Goal: Transaction & Acquisition: Purchase product/service

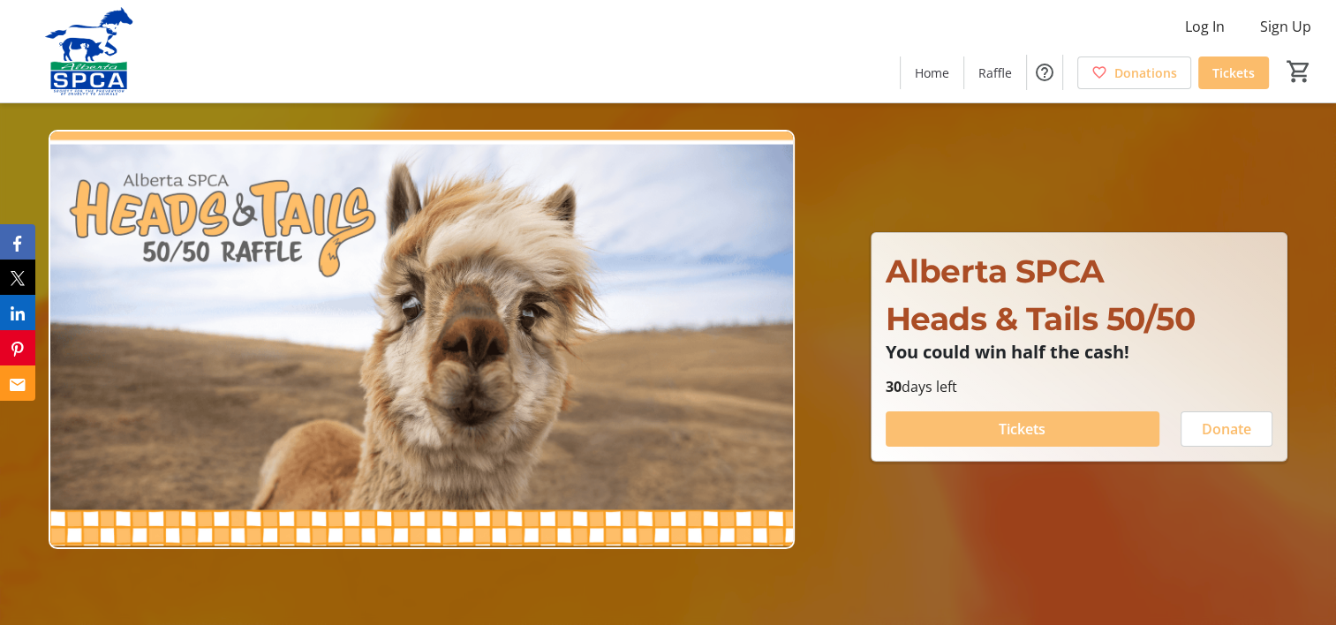
click at [1012, 427] on span "Tickets" at bounding box center [1021, 428] width 47 height 21
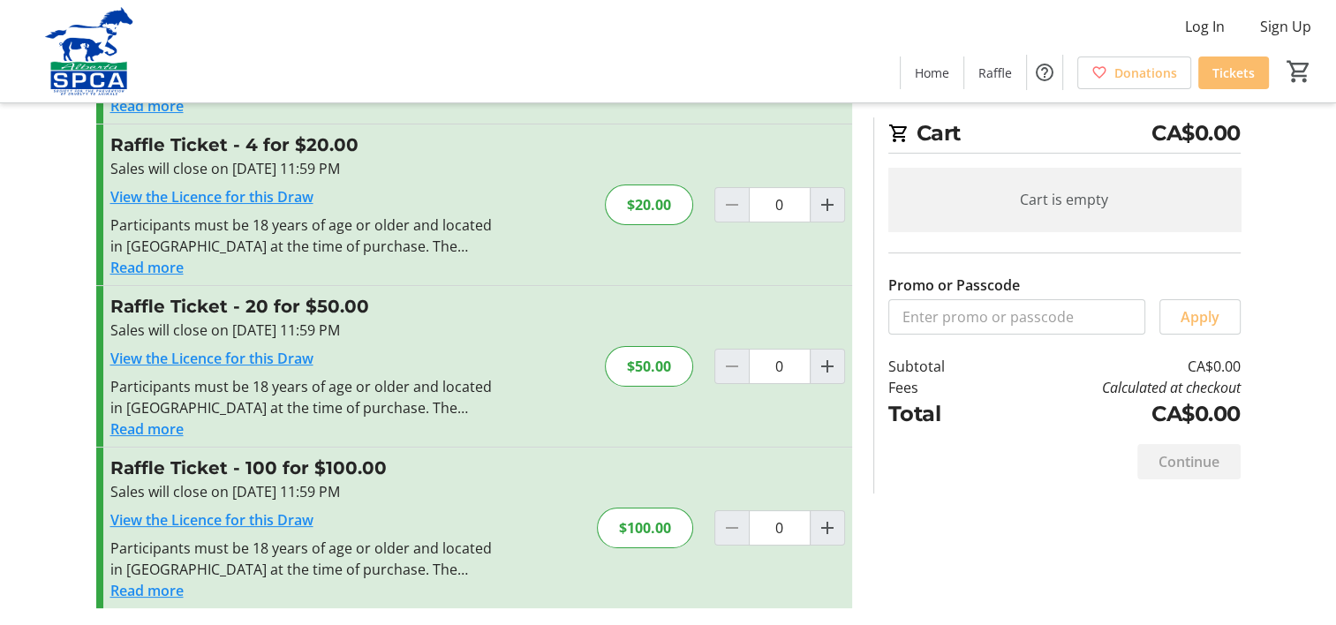
scroll to position [187, 0]
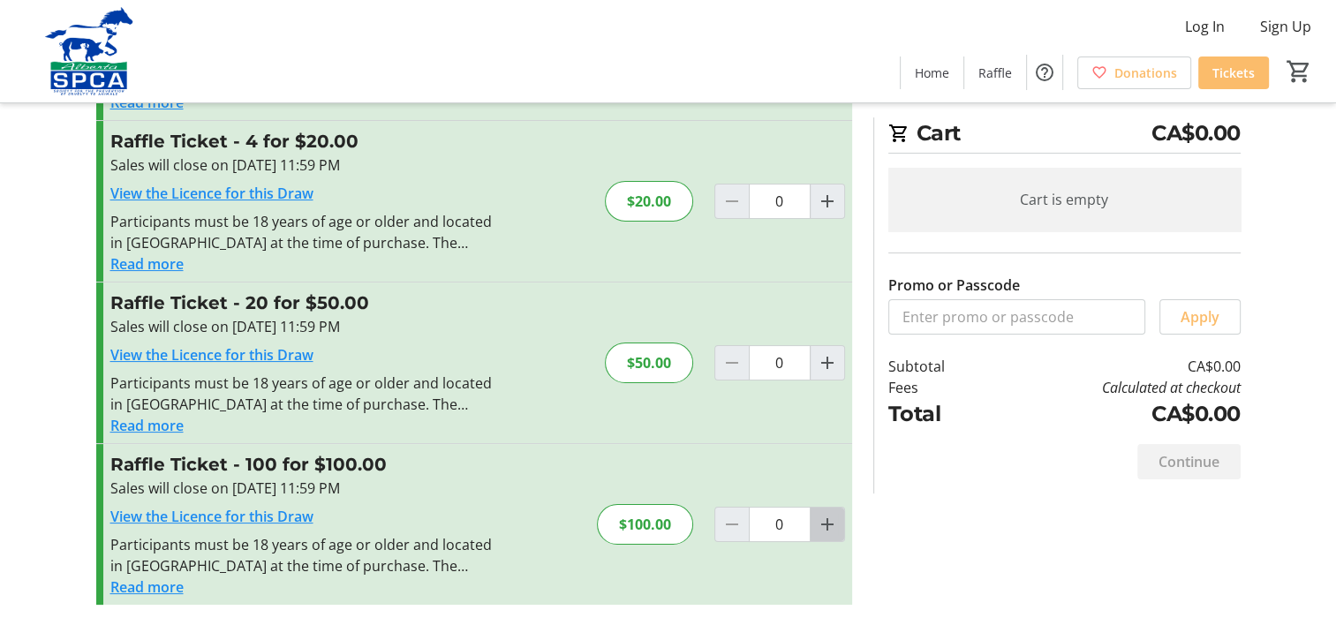
click at [830, 525] on mat-icon "Increment by one" at bounding box center [827, 524] width 21 height 21
type input "1"
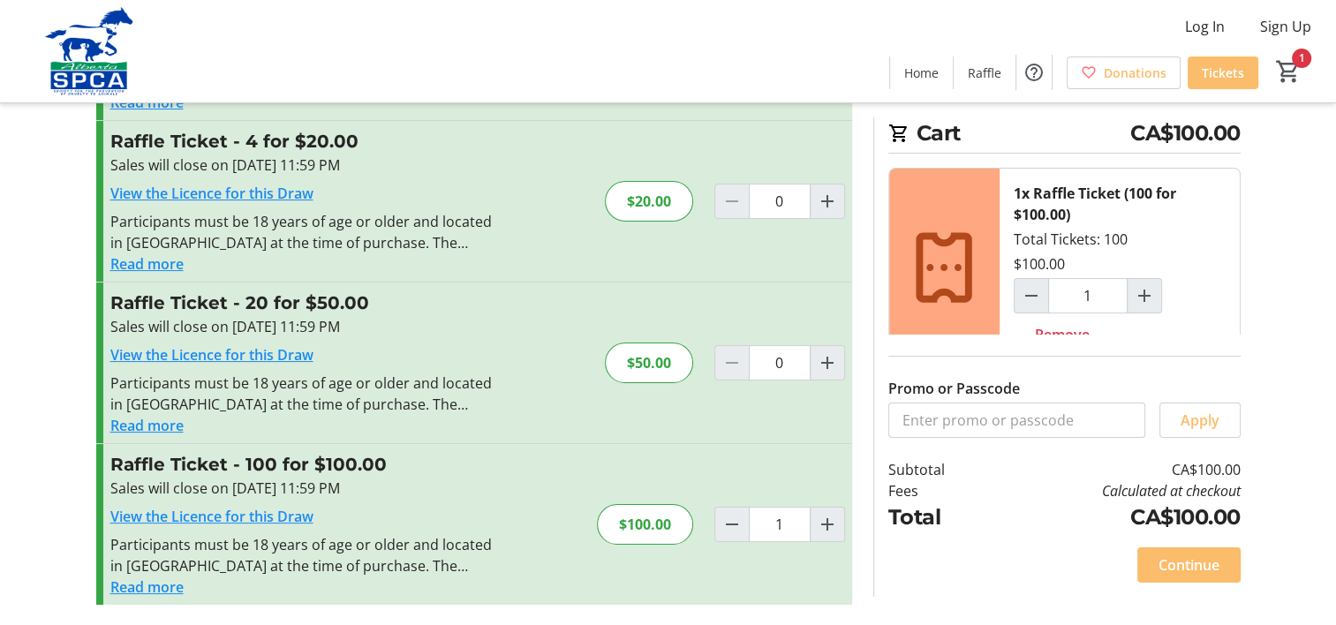
click at [1171, 564] on span "Continue" at bounding box center [1188, 564] width 61 height 21
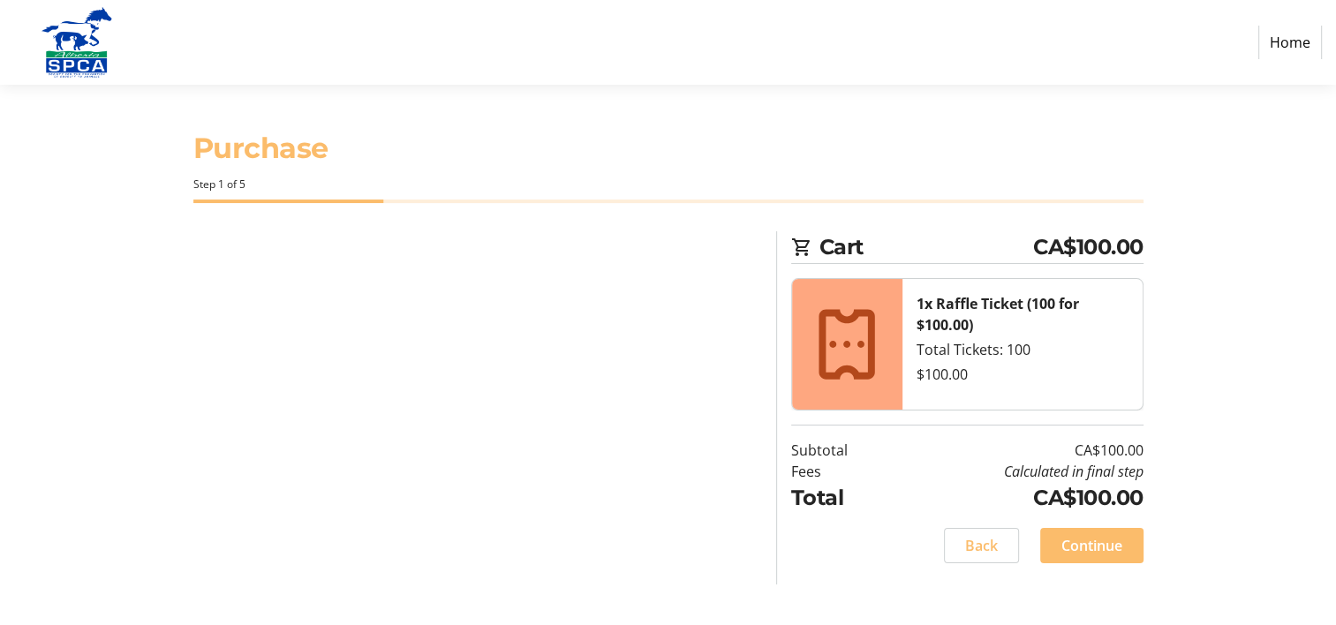
select select "CA"
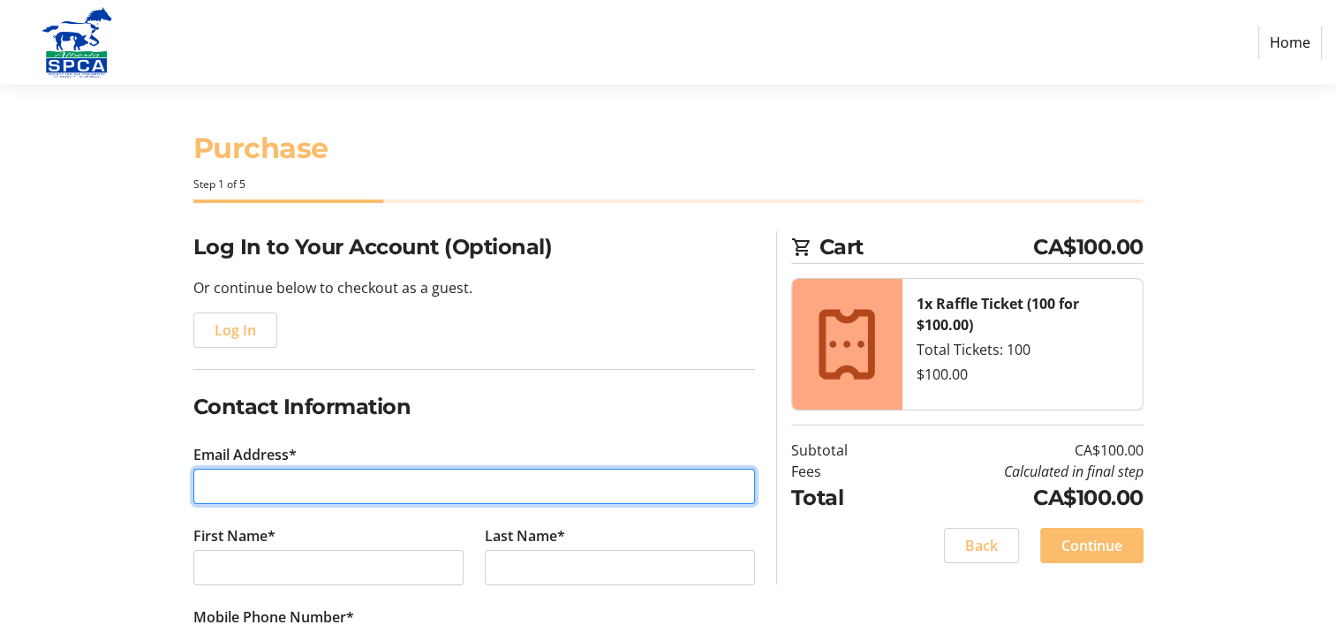
click at [272, 485] on input "Email Address*" at bounding box center [473, 486] width 561 height 35
type input "[EMAIL_ADDRESS][DOMAIN_NAME]"
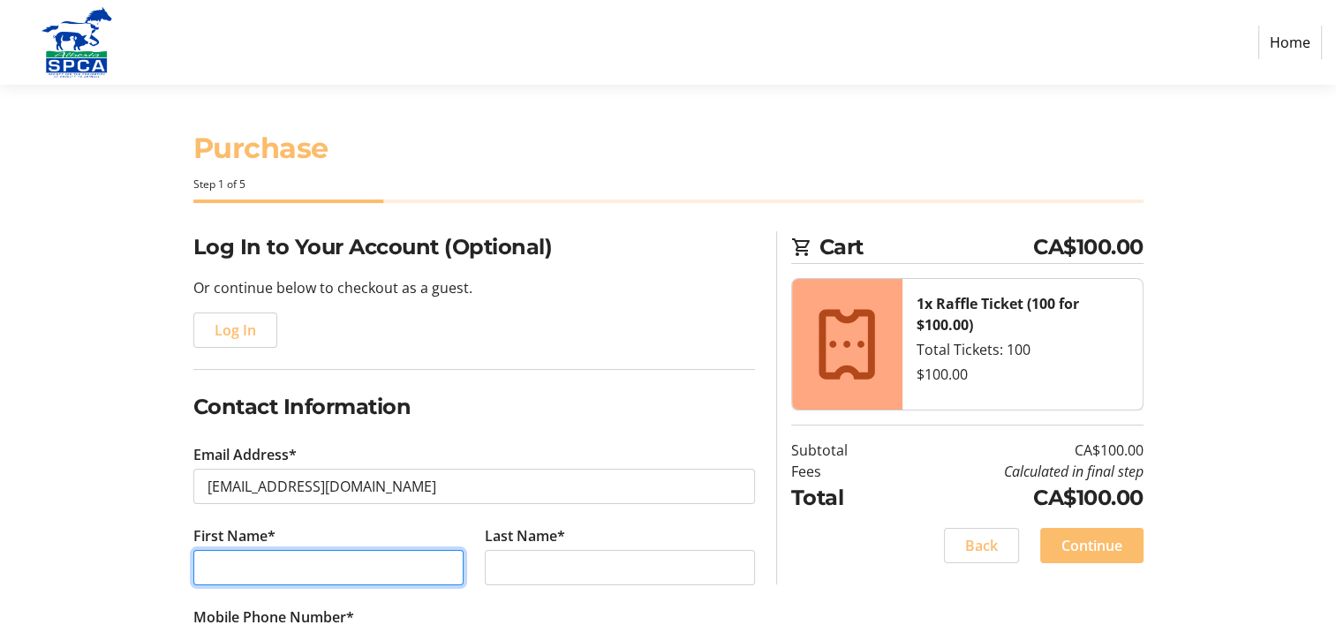
type input "[PERSON_NAME]"
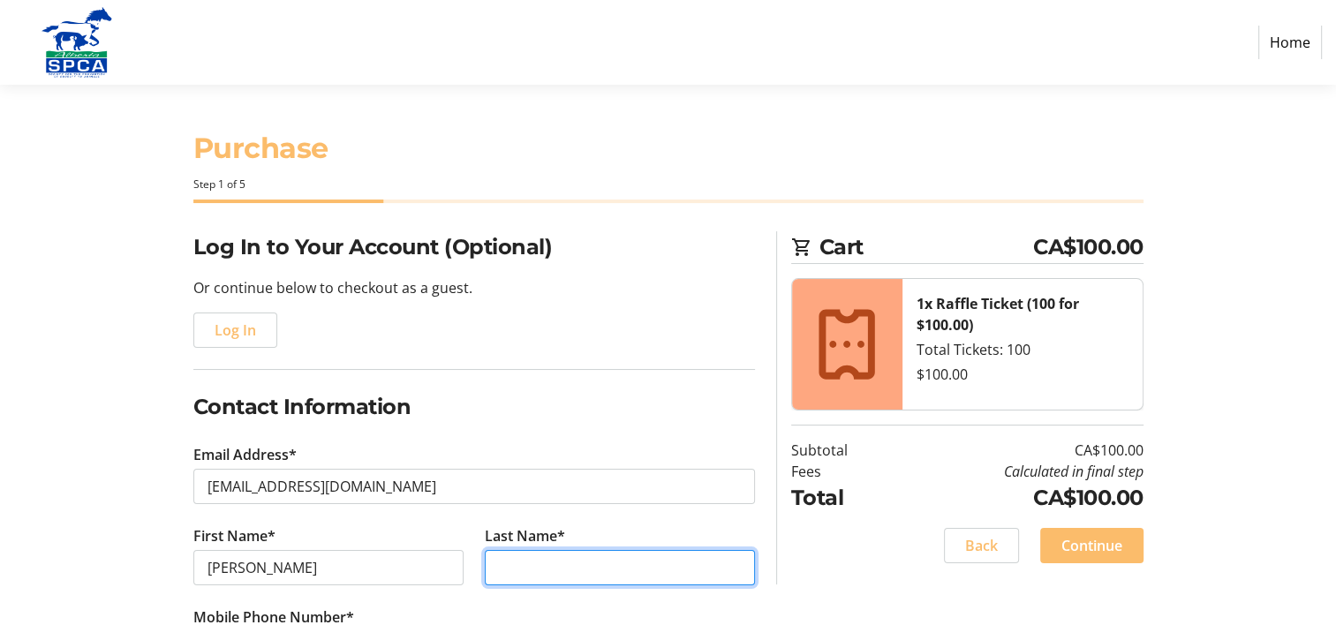
type input "[PERSON_NAME]"
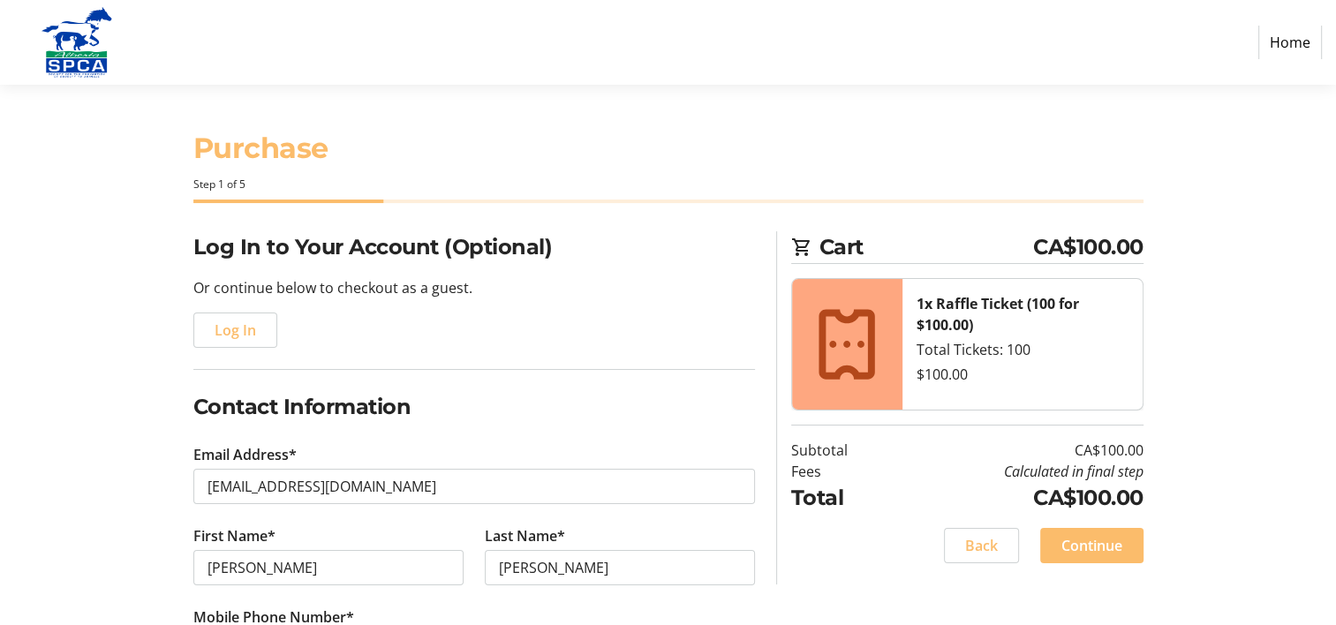
type input "(780) 758-2212"
type input "16-10205-158ave NW"
type input "[GEOGRAPHIC_DATA]"
select select "AB"
type input "T5X 5E5"
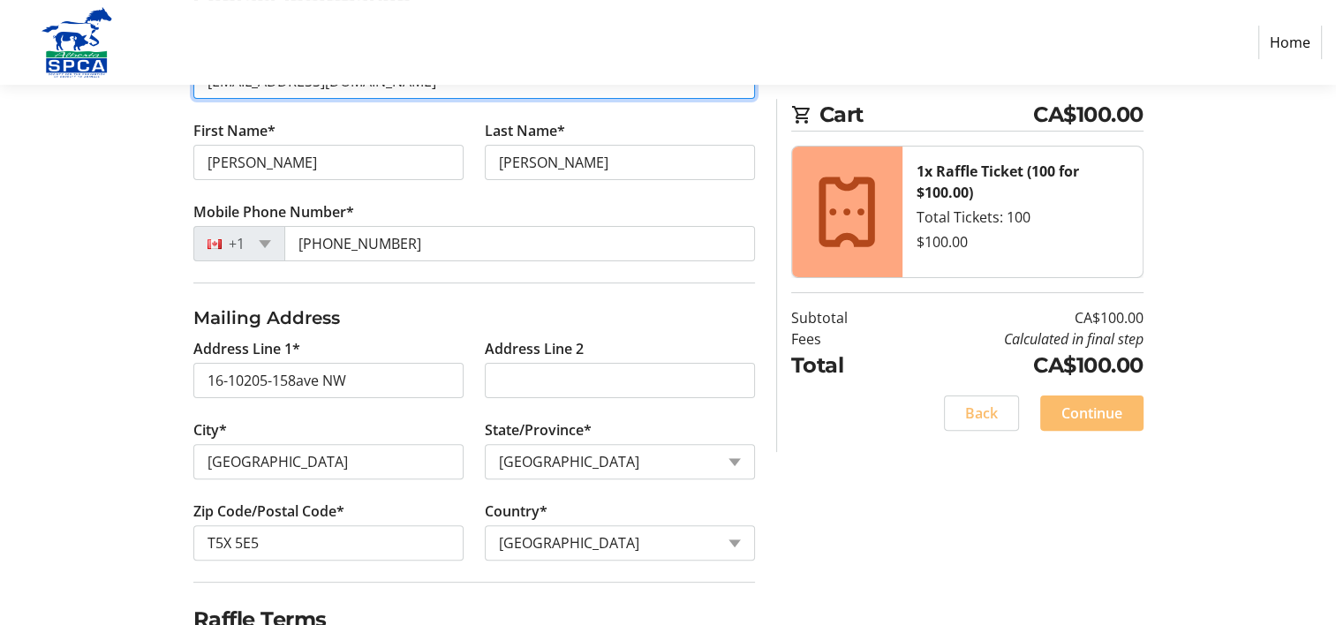
scroll to position [441, 0]
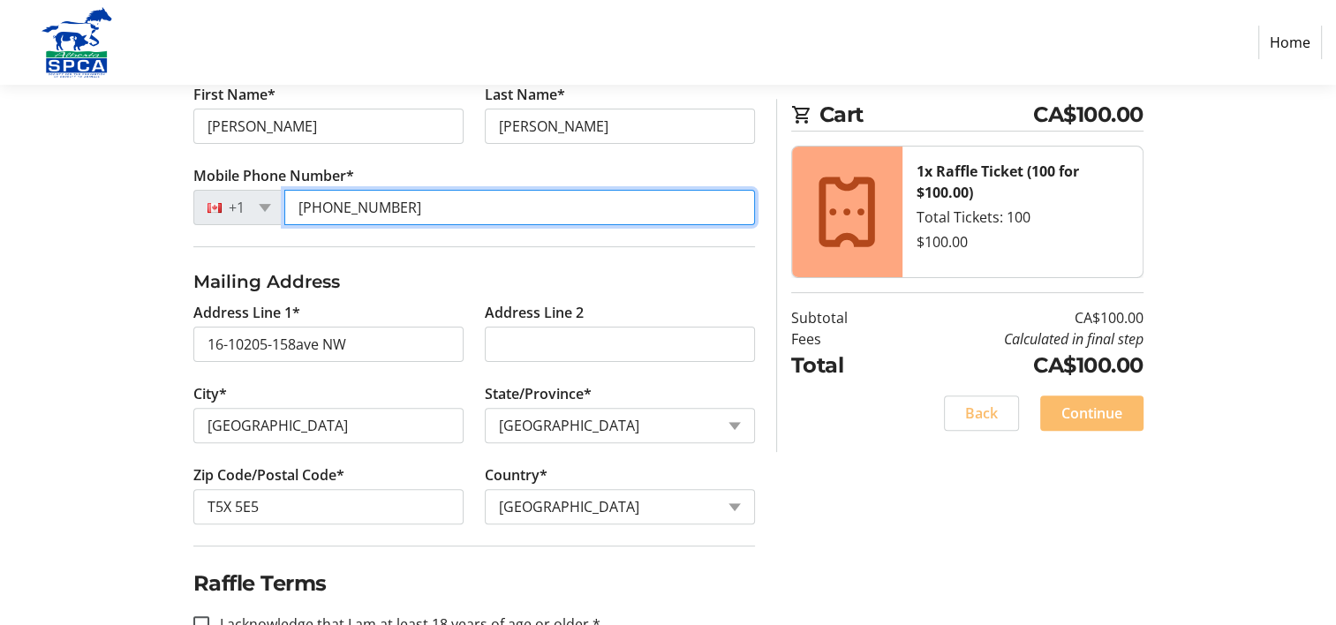
drag, startPoint x: 391, startPoint y: 204, endPoint x: 337, endPoint y: 201, distance: 53.9
click at [337, 201] on input "(780) 758-2212" at bounding box center [519, 207] width 470 height 35
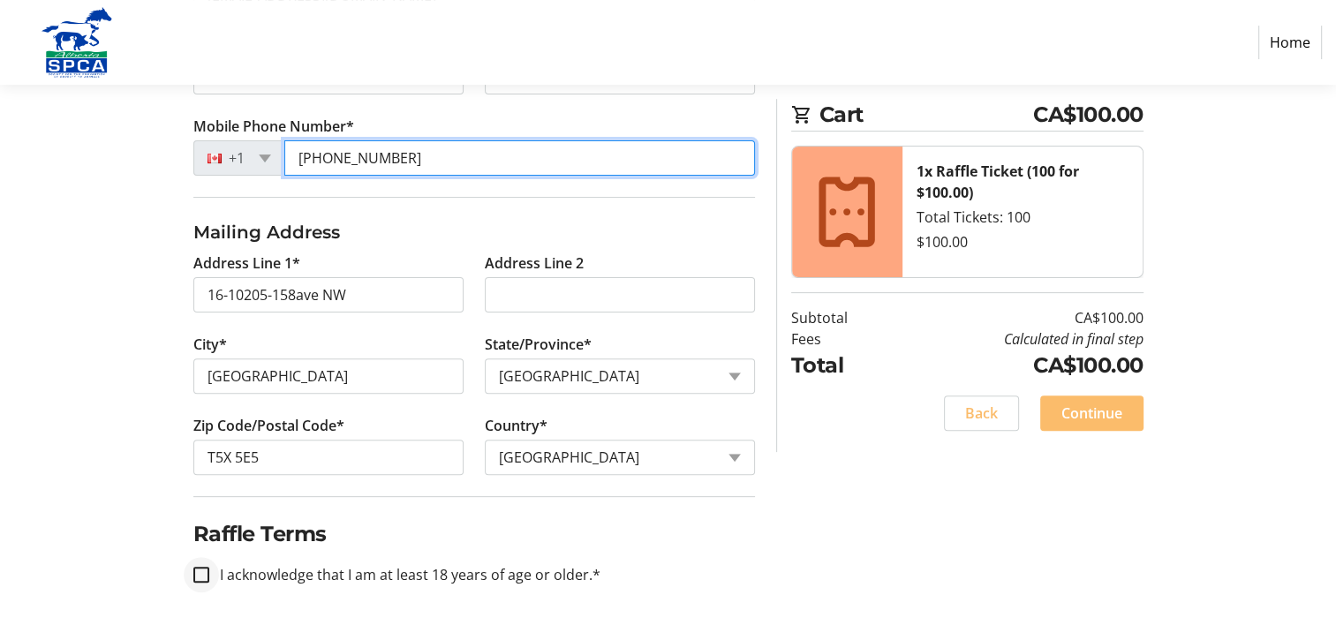
type input "[PHONE_NUMBER]"
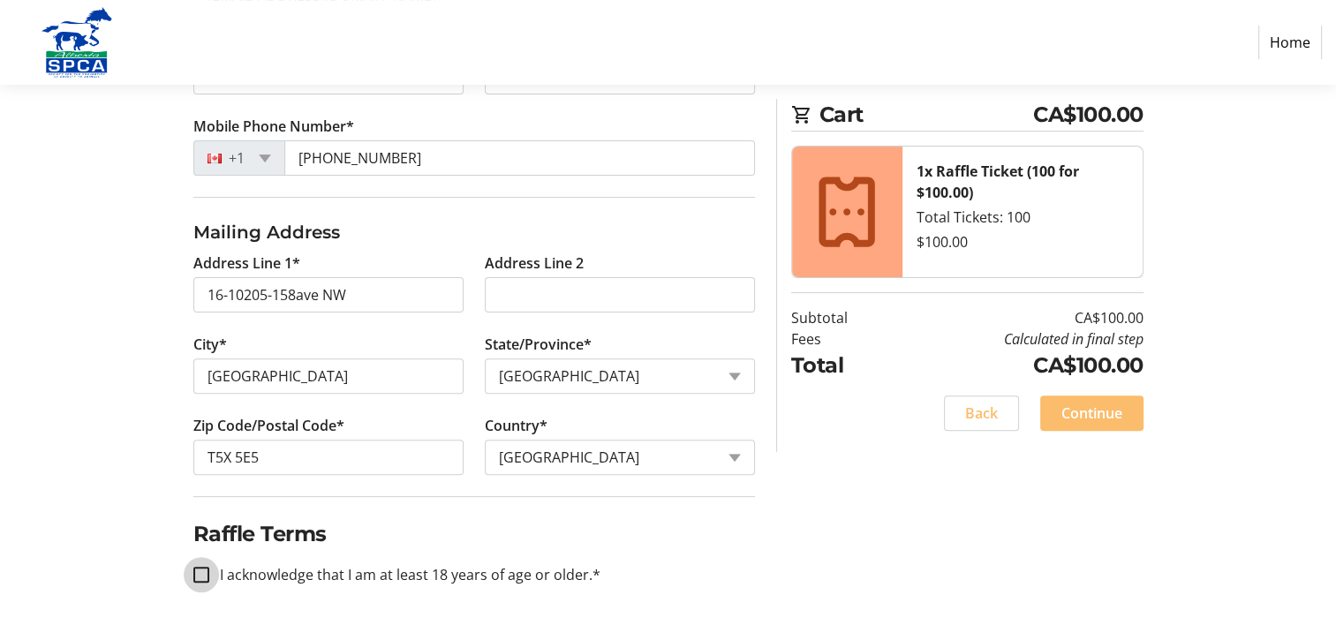
click at [204, 572] on input "I acknowledge that I am at least 18 years of age or older.*" at bounding box center [201, 575] width 16 height 16
checkbox input "true"
click at [1115, 412] on span "Continue" at bounding box center [1091, 413] width 61 height 21
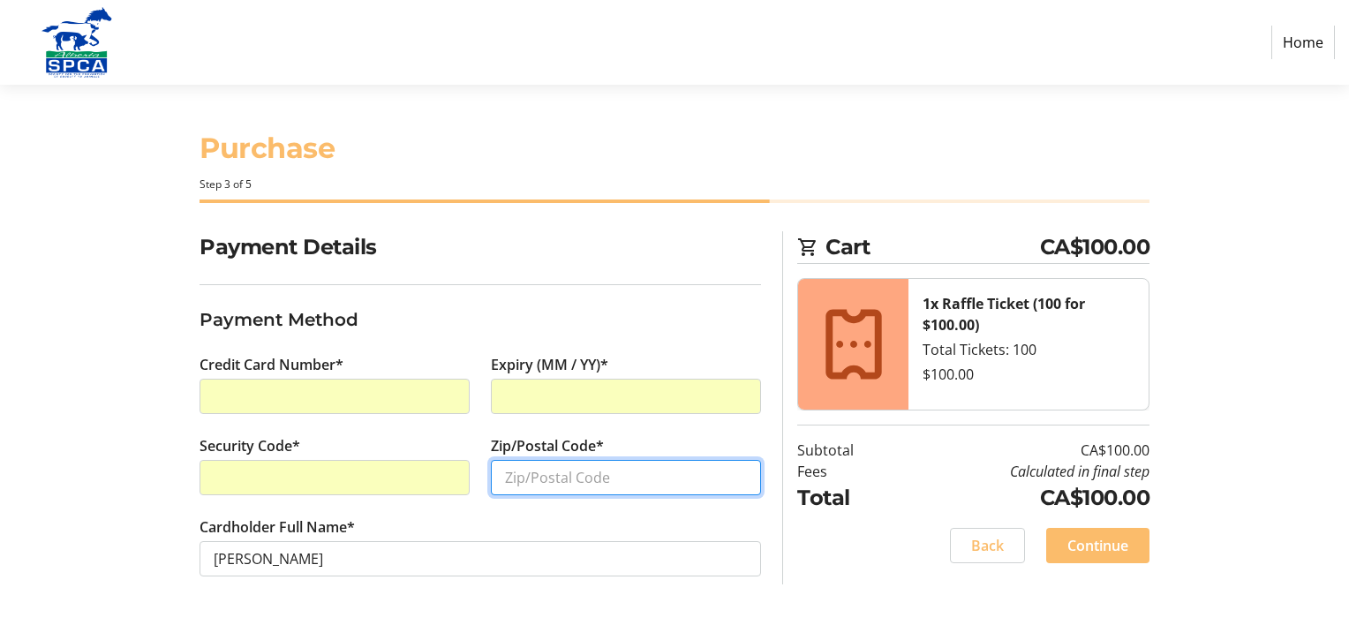
click at [538, 479] on input "Zip/Postal Code*" at bounding box center [626, 477] width 270 height 35
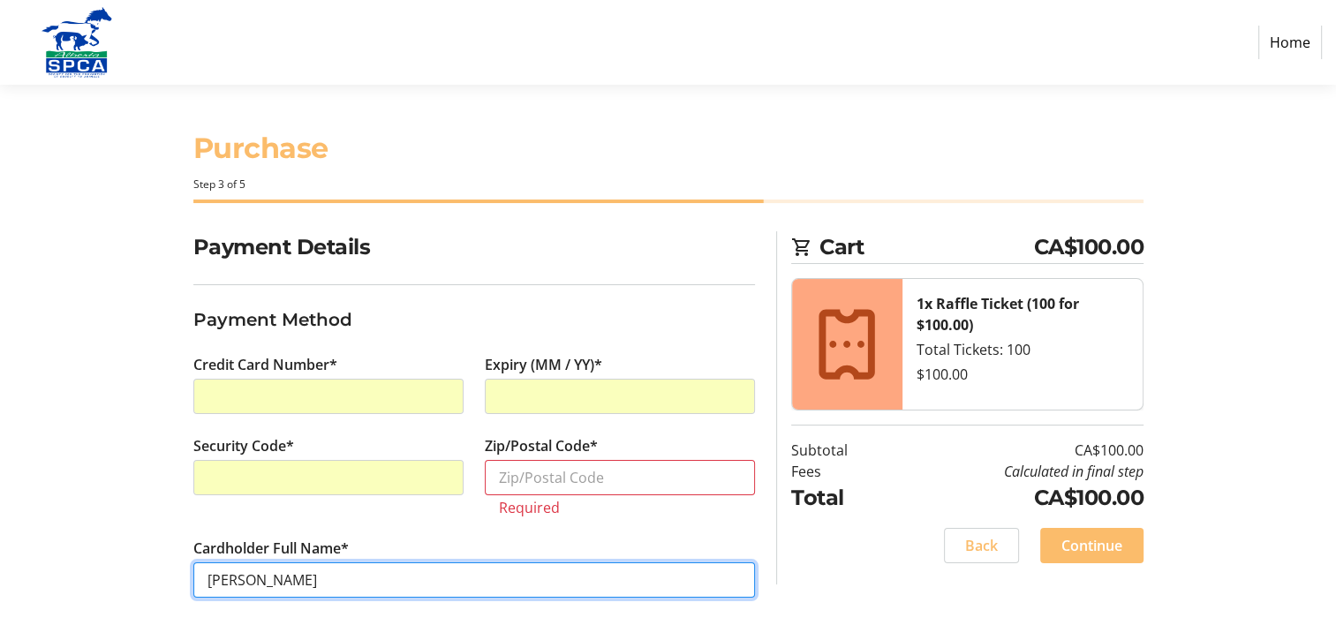
drag, startPoint x: 290, startPoint y: 555, endPoint x: 145, endPoint y: 555, distance: 145.7
click at [145, 555] on div "Payment Details Payment Method Credit Card Number* Expiry (MM / YY)* Security C…" at bounding box center [668, 435] width 1165 height 409
drag, startPoint x: 354, startPoint y: 593, endPoint x: 355, endPoint y: 583, distance: 9.8
click at [355, 591] on input "[PERSON_NAME]" at bounding box center [473, 579] width 561 height 35
click at [352, 582] on input "[PERSON_NAME]" at bounding box center [473, 579] width 561 height 35
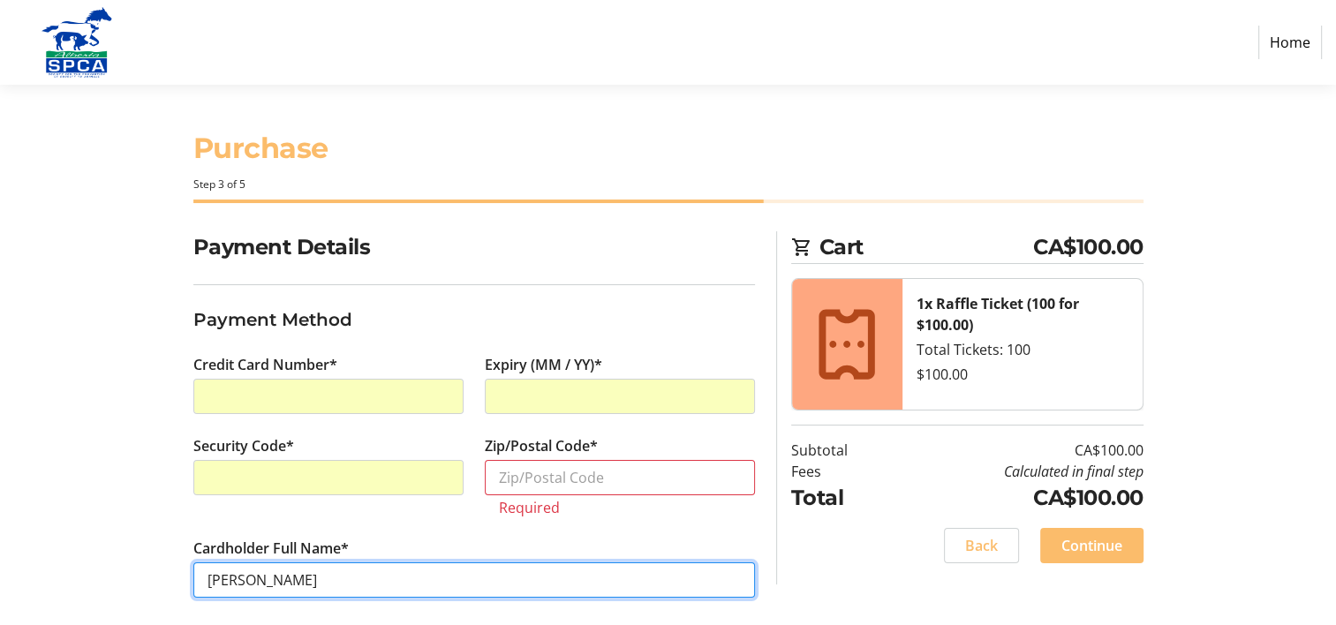
type input "[PERSON_NAME]"
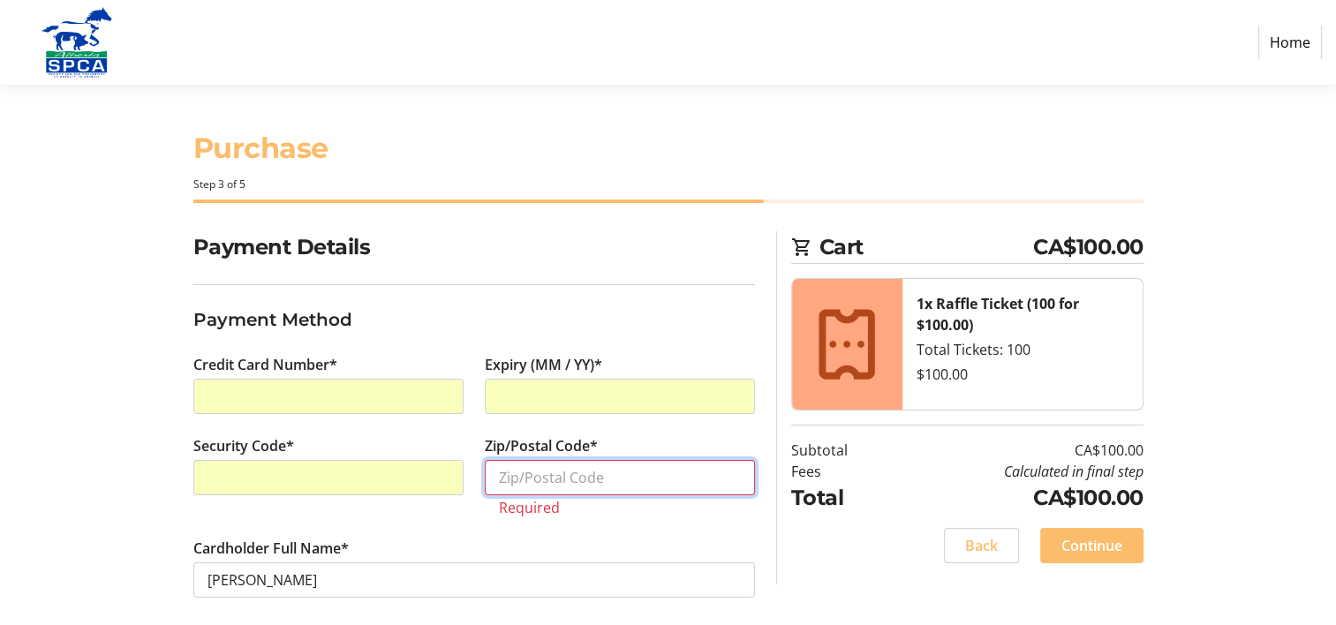
click at [572, 477] on input "Zip/Postal Code*" at bounding box center [620, 477] width 270 height 35
click at [978, 544] on span "Back" at bounding box center [981, 545] width 33 height 21
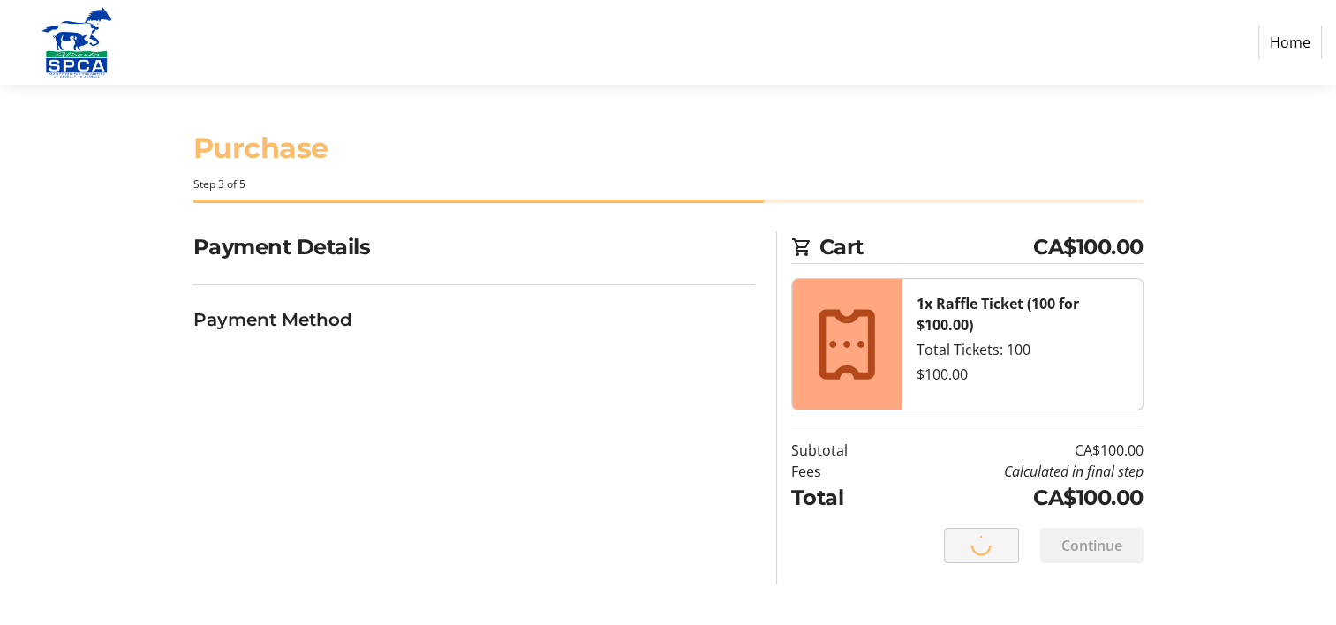
select select "AB"
select select "CA"
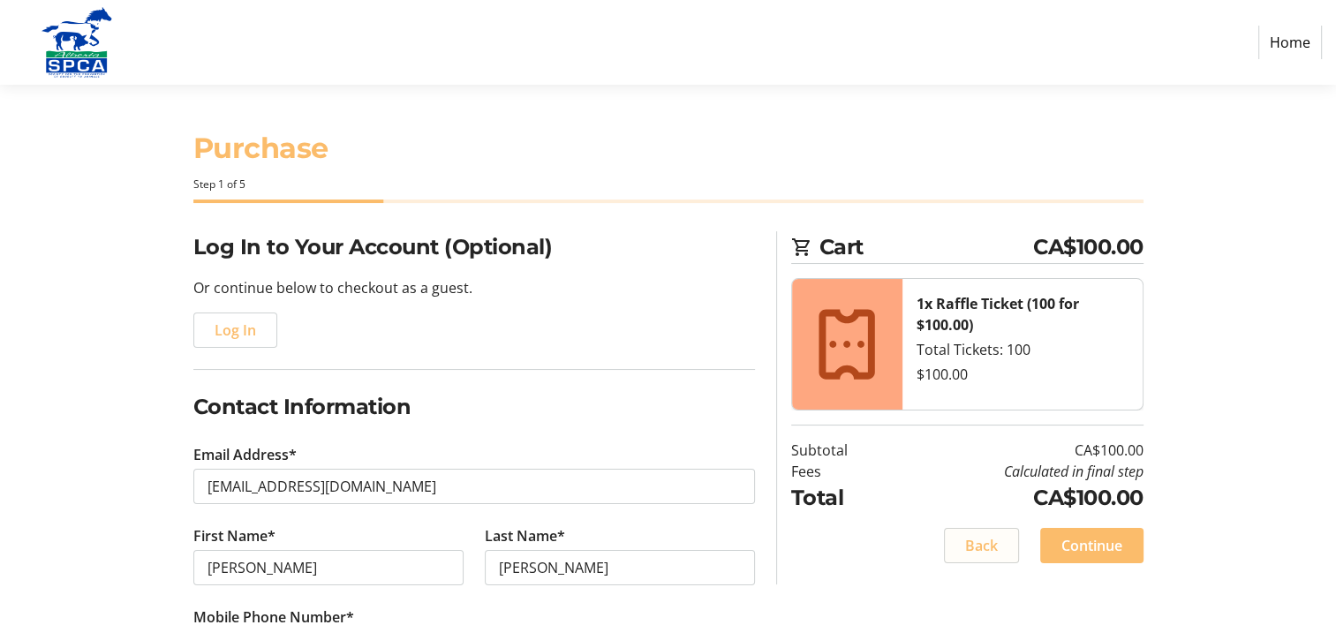
click at [978, 544] on span "Back" at bounding box center [981, 545] width 33 height 21
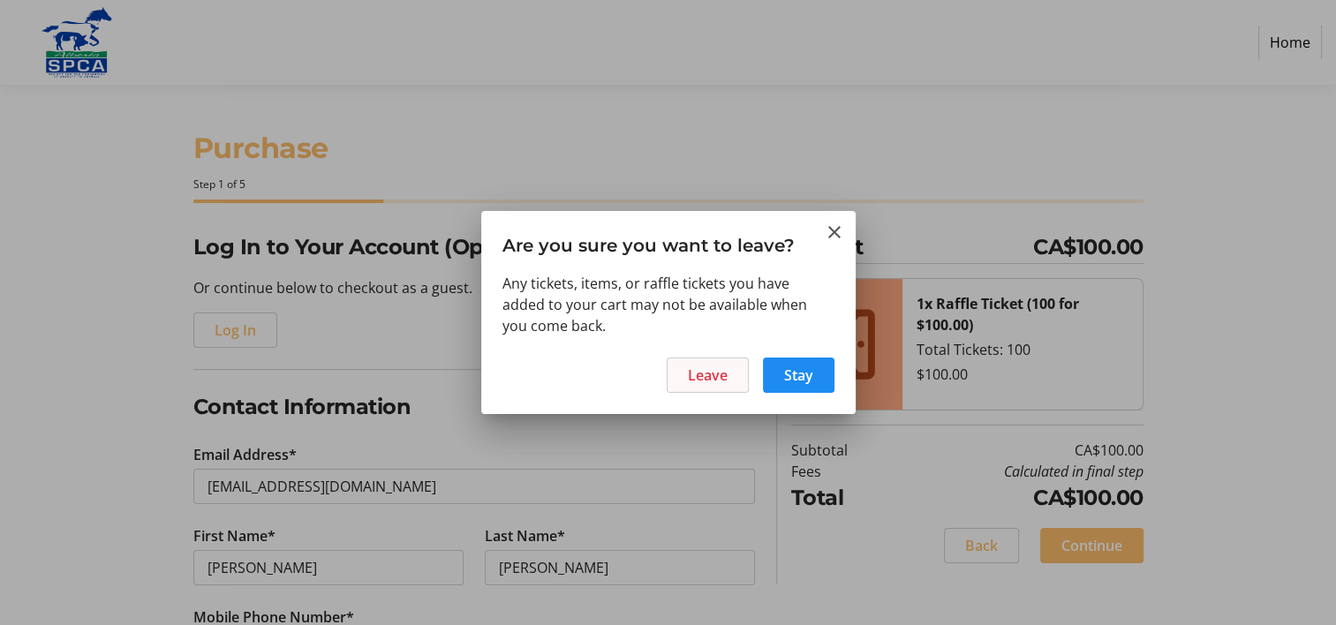
click at [724, 373] on span "Leave" at bounding box center [708, 375] width 40 height 21
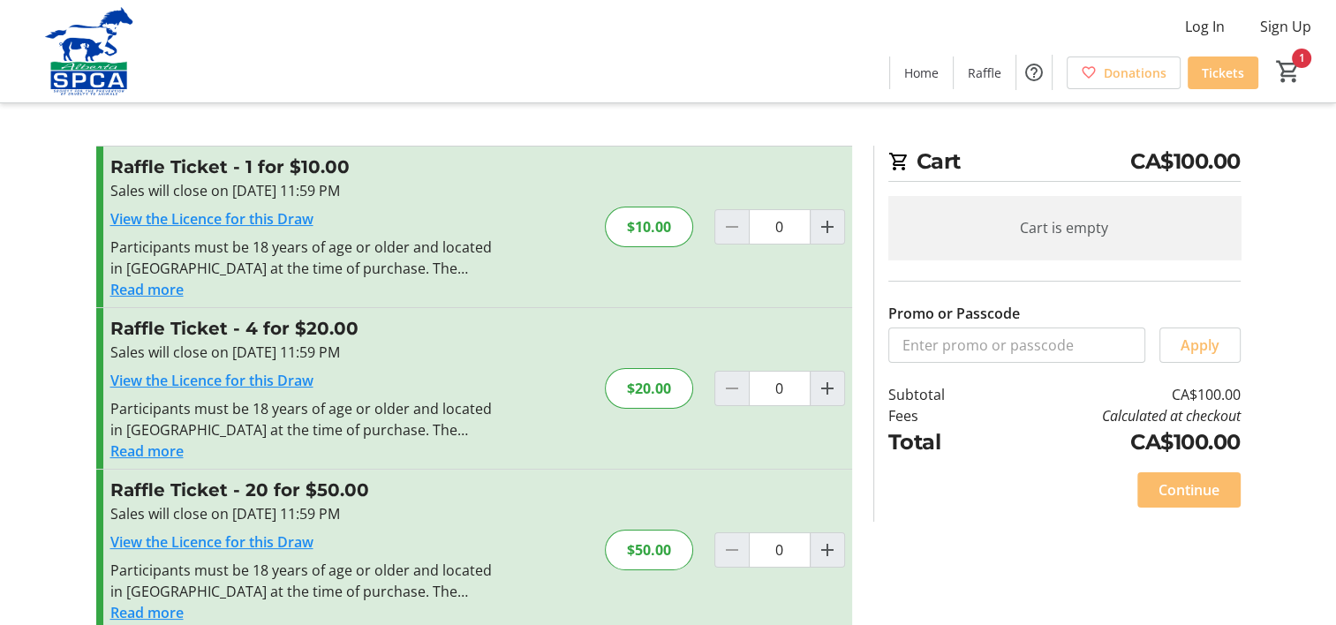
type input "1"
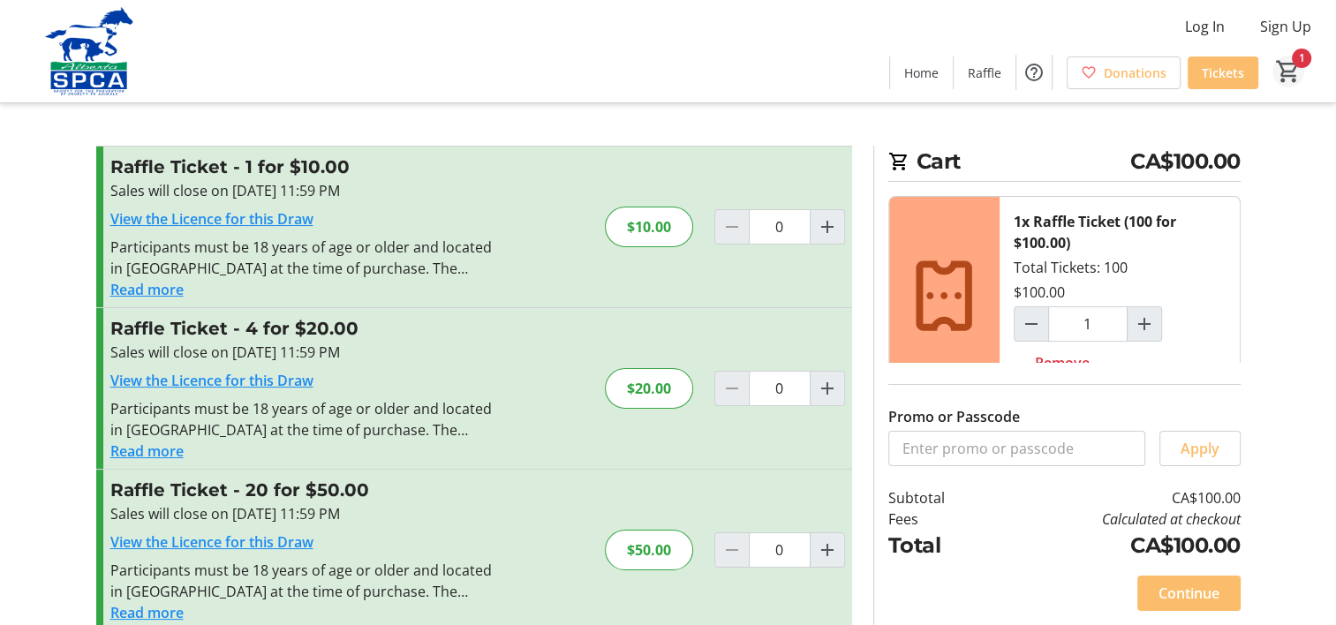
click at [1300, 61] on mat-icon "1" at bounding box center [1288, 71] width 26 height 26
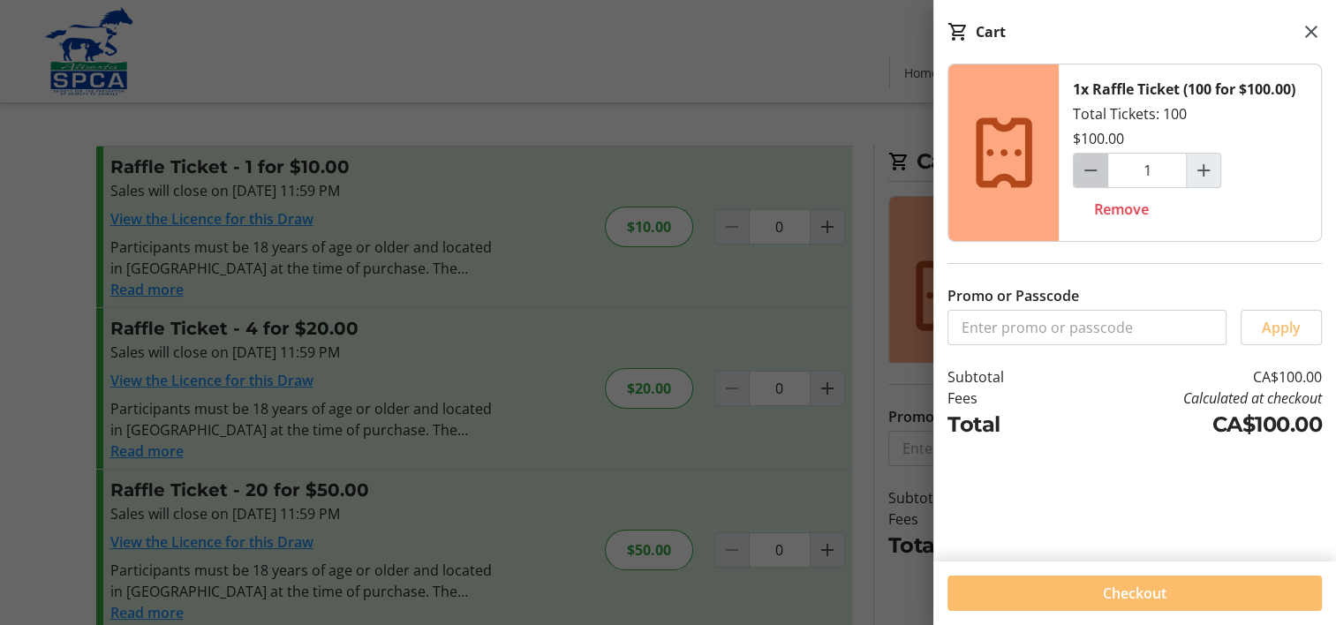
click at [1091, 174] on mat-icon "Decrement by one" at bounding box center [1090, 170] width 21 height 21
type input "0"
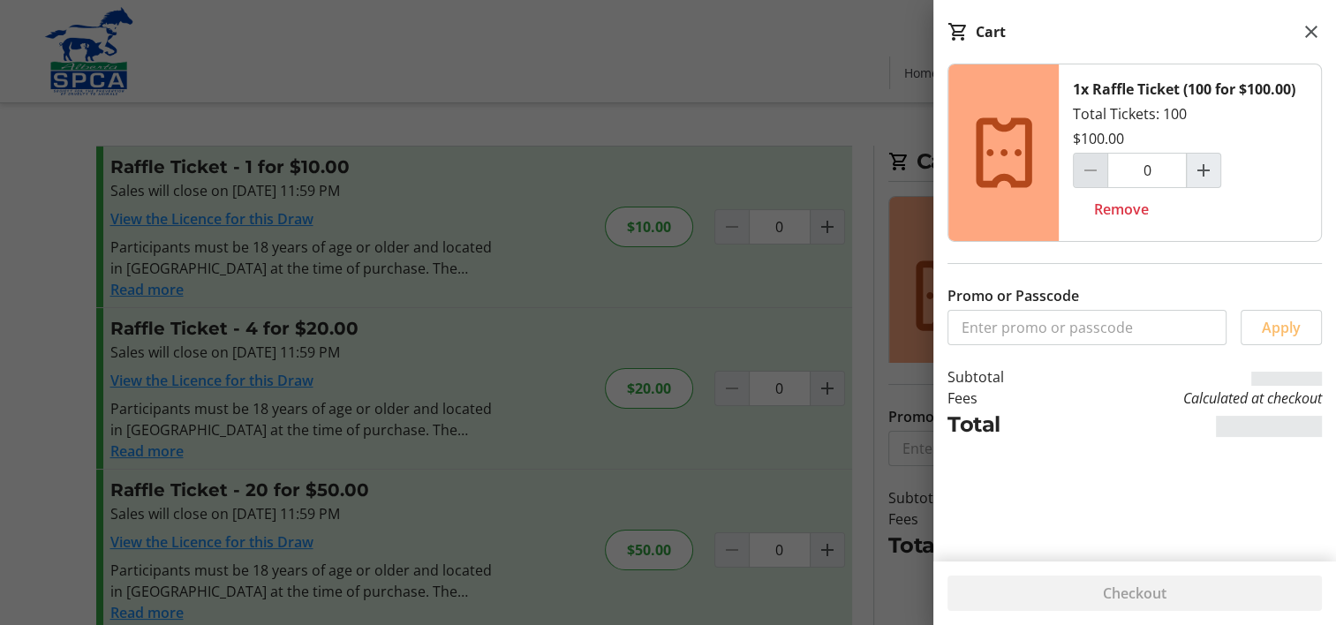
type input "0"
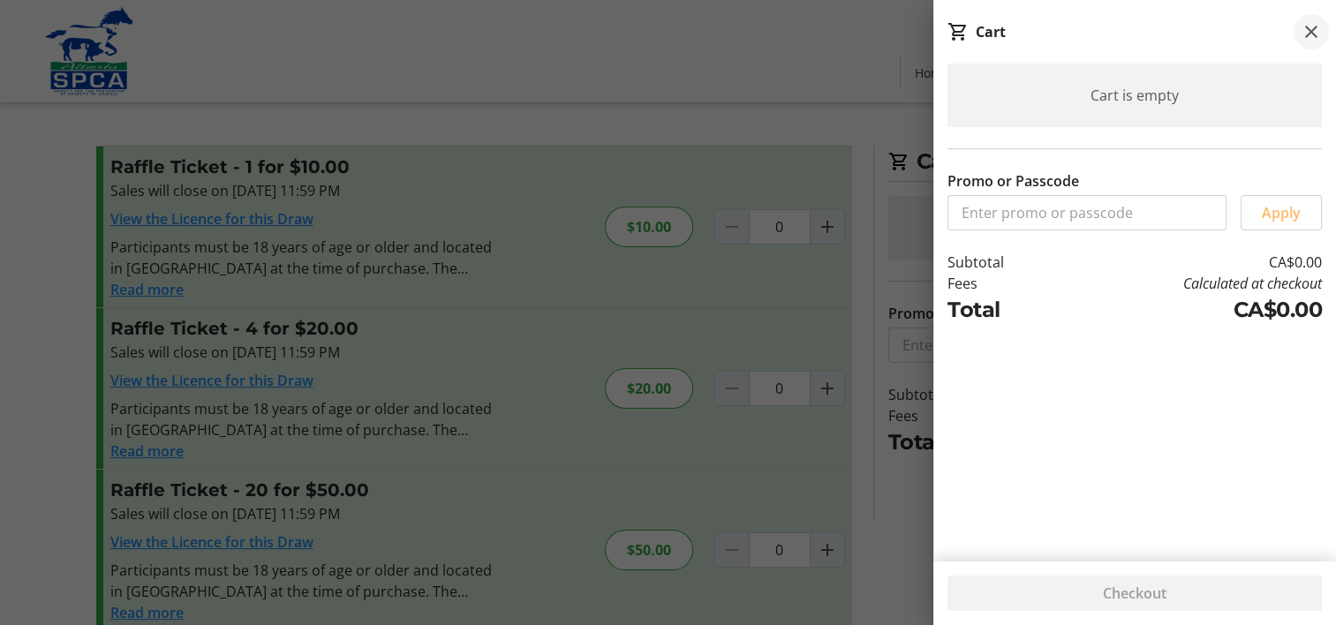
click at [1310, 32] on mat-icon at bounding box center [1310, 31] width 21 height 21
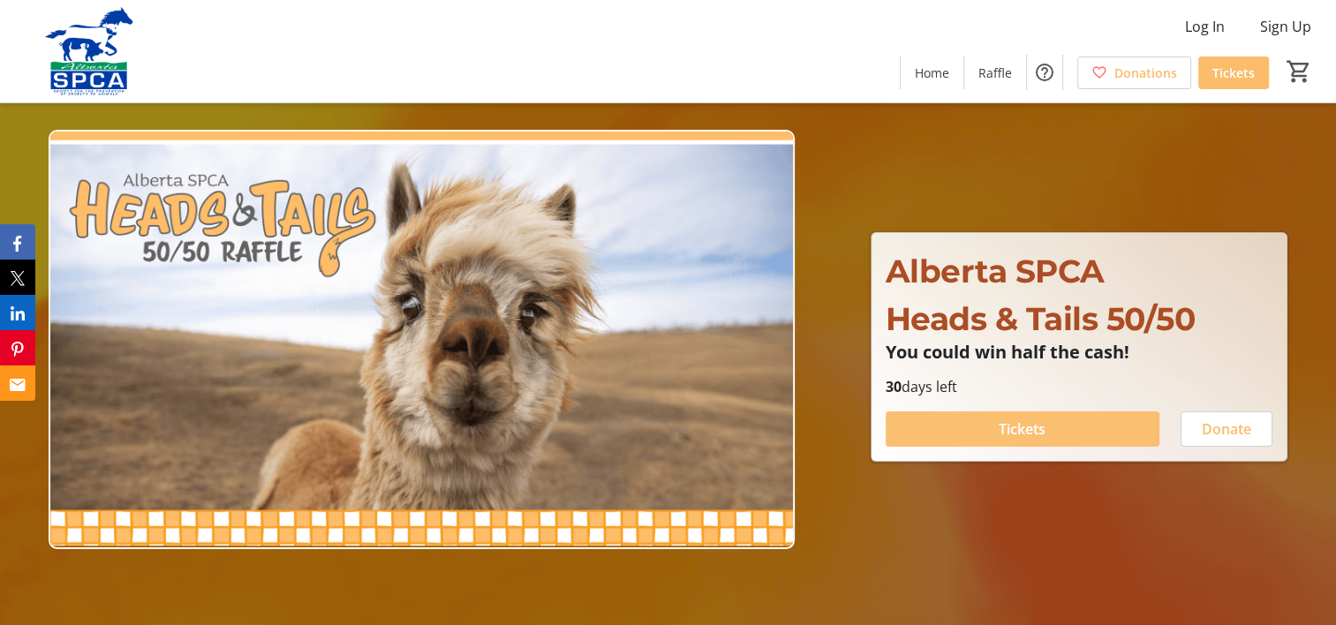
click at [1026, 418] on span "Tickets" at bounding box center [1021, 428] width 47 height 21
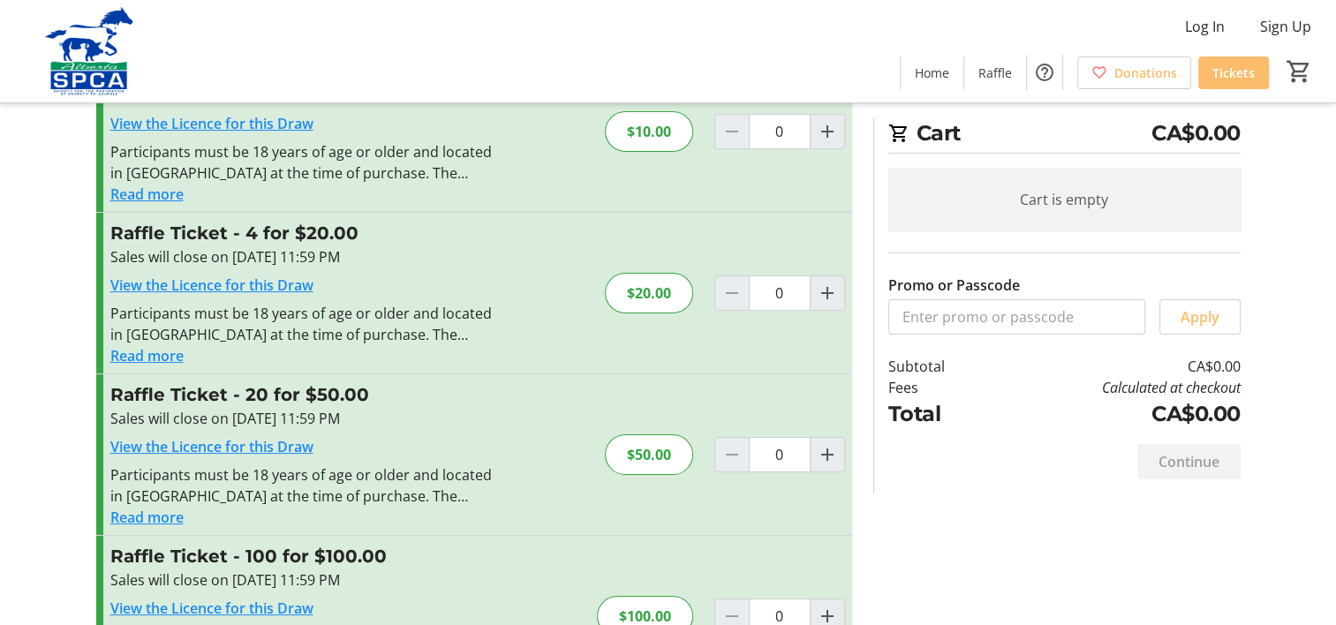
scroll to position [187, 0]
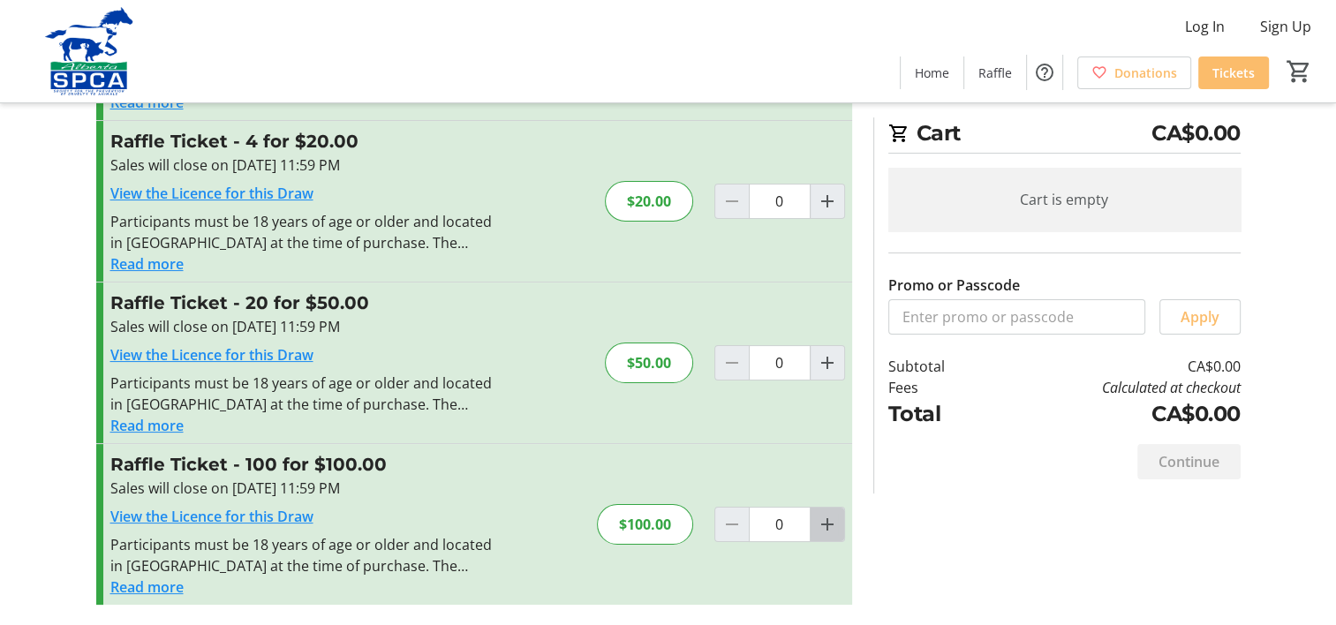
click at [824, 526] on mat-icon "Increment by one" at bounding box center [827, 524] width 21 height 21
type input "1"
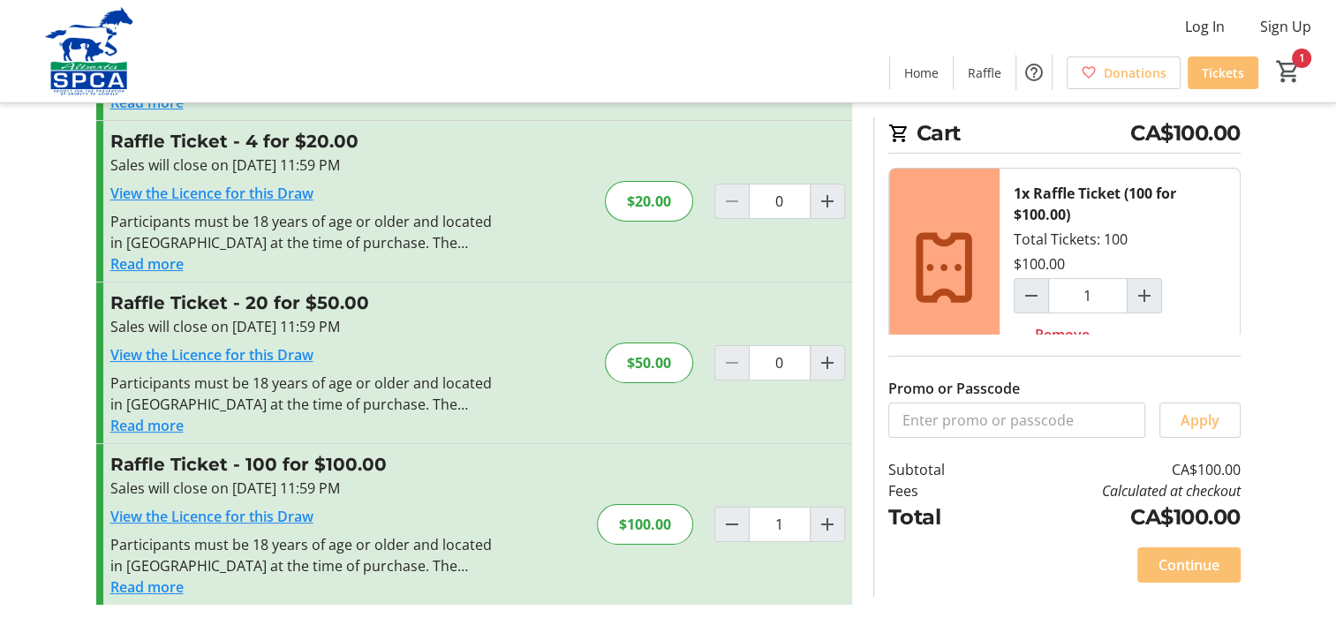
click at [1183, 563] on span "Continue" at bounding box center [1188, 564] width 61 height 21
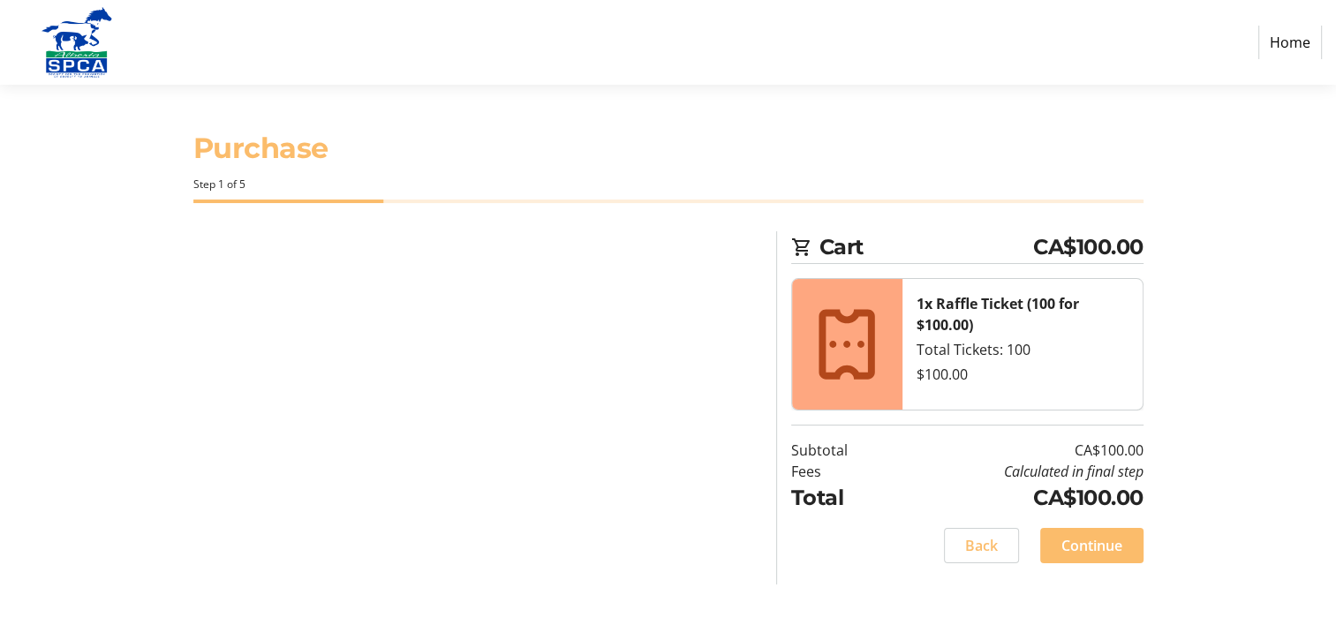
select select "CA"
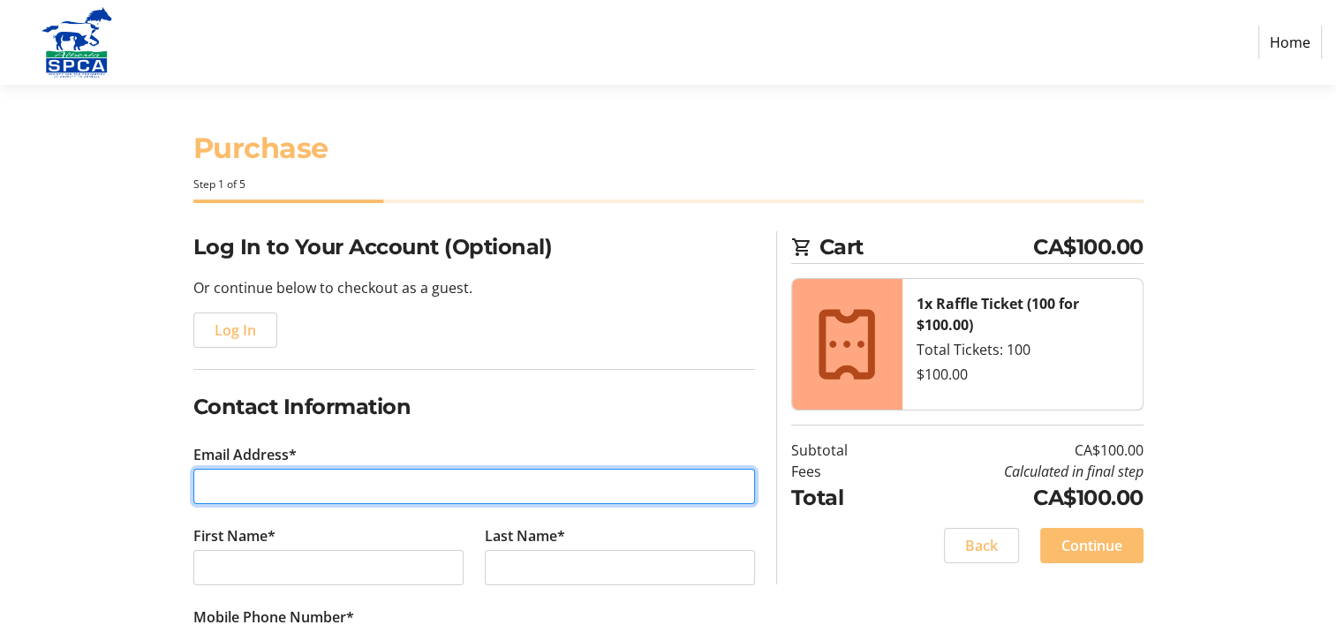
click at [301, 470] on input "Email Address*" at bounding box center [473, 486] width 561 height 35
type input "[EMAIL_ADDRESS][DOMAIN_NAME]"
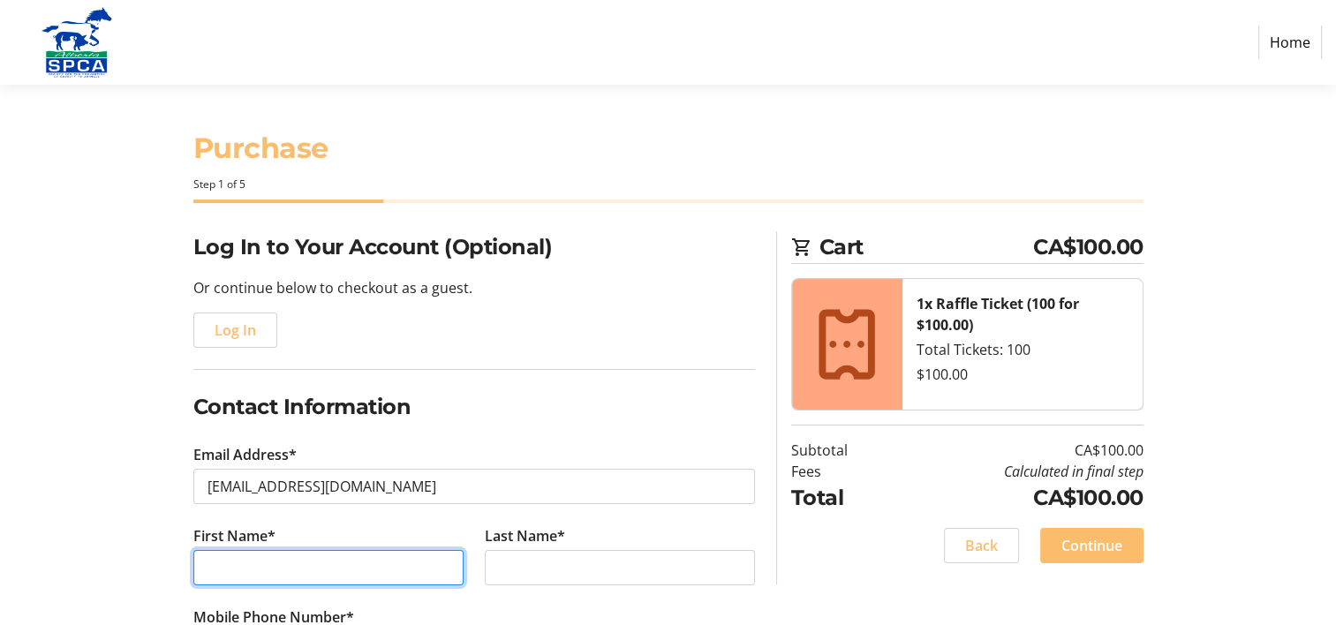
type input "[PERSON_NAME]"
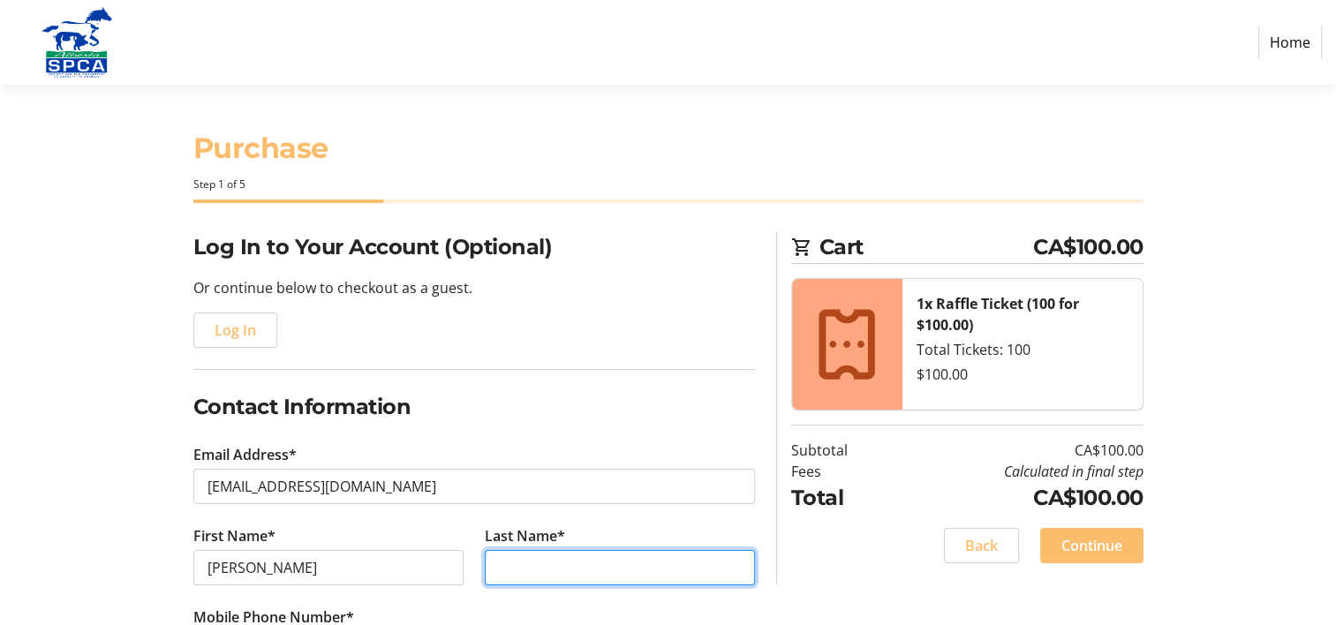
type input "[PERSON_NAME]"
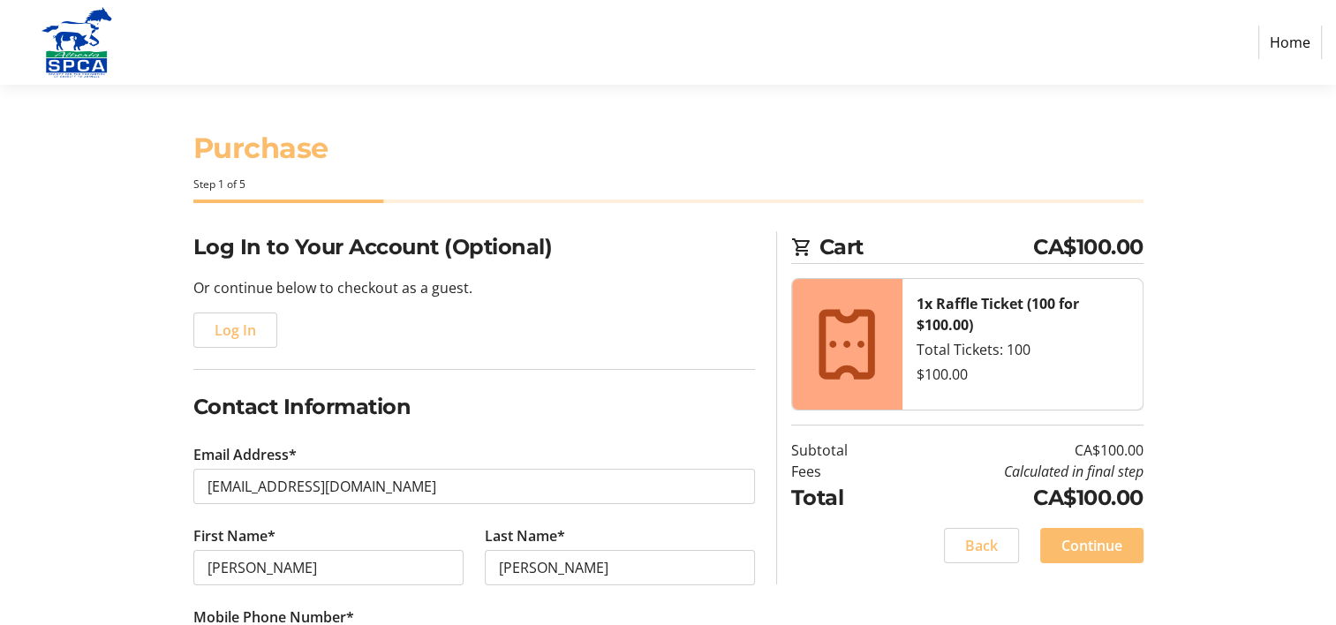
type input "[PHONE_NUMBER]"
type input "16-10205-158ave NW"
type input "[GEOGRAPHIC_DATA]"
select select "AB"
type input "T5X 5E5"
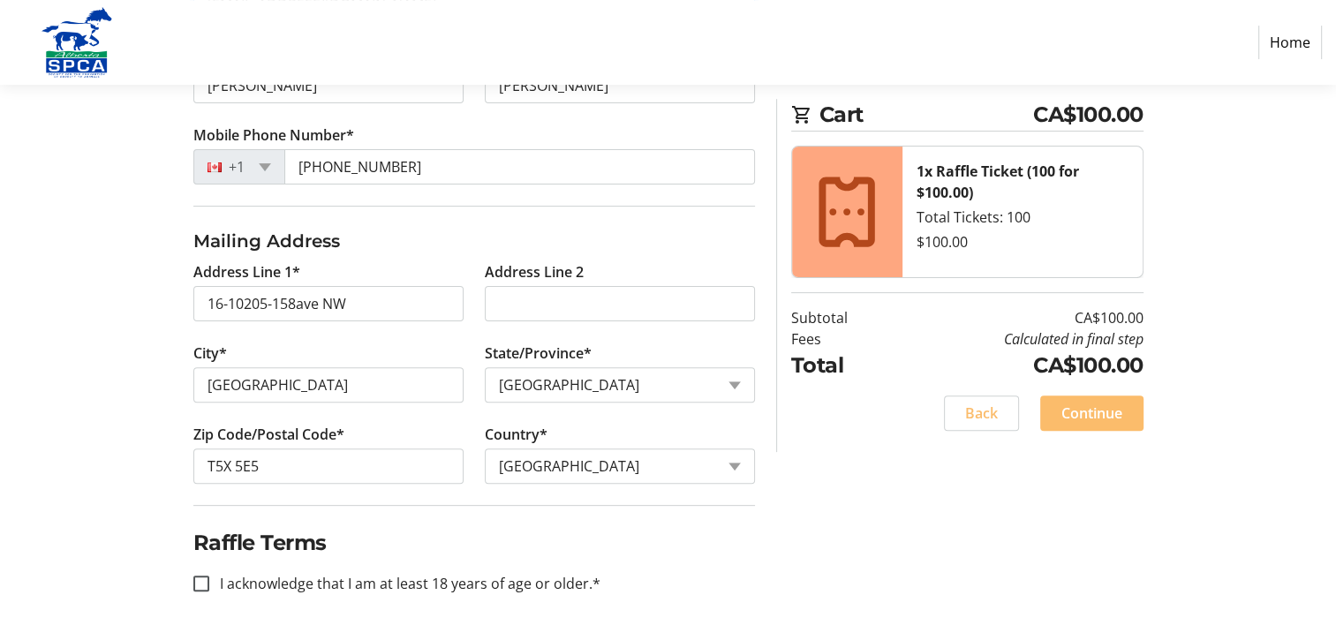
scroll to position [491, 0]
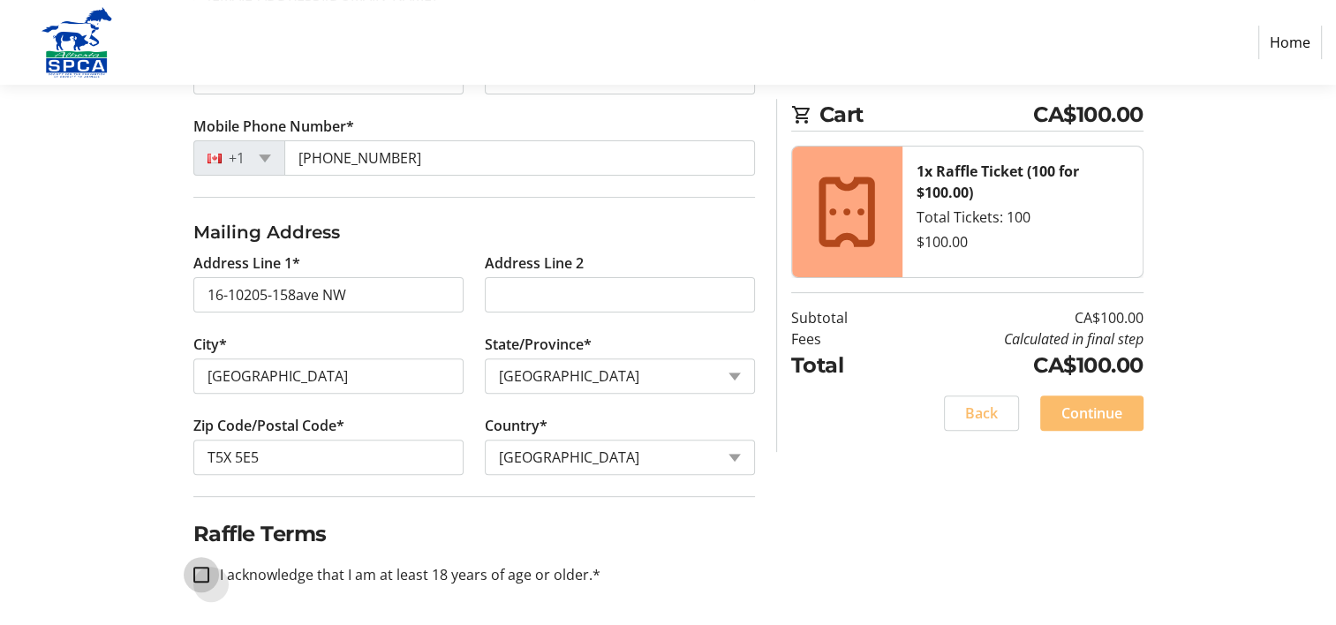
click at [205, 572] on input "I acknowledge that I am at least 18 years of age or older.*" at bounding box center [201, 575] width 16 height 16
checkbox input "true"
click at [1098, 415] on span "Continue" at bounding box center [1091, 413] width 61 height 21
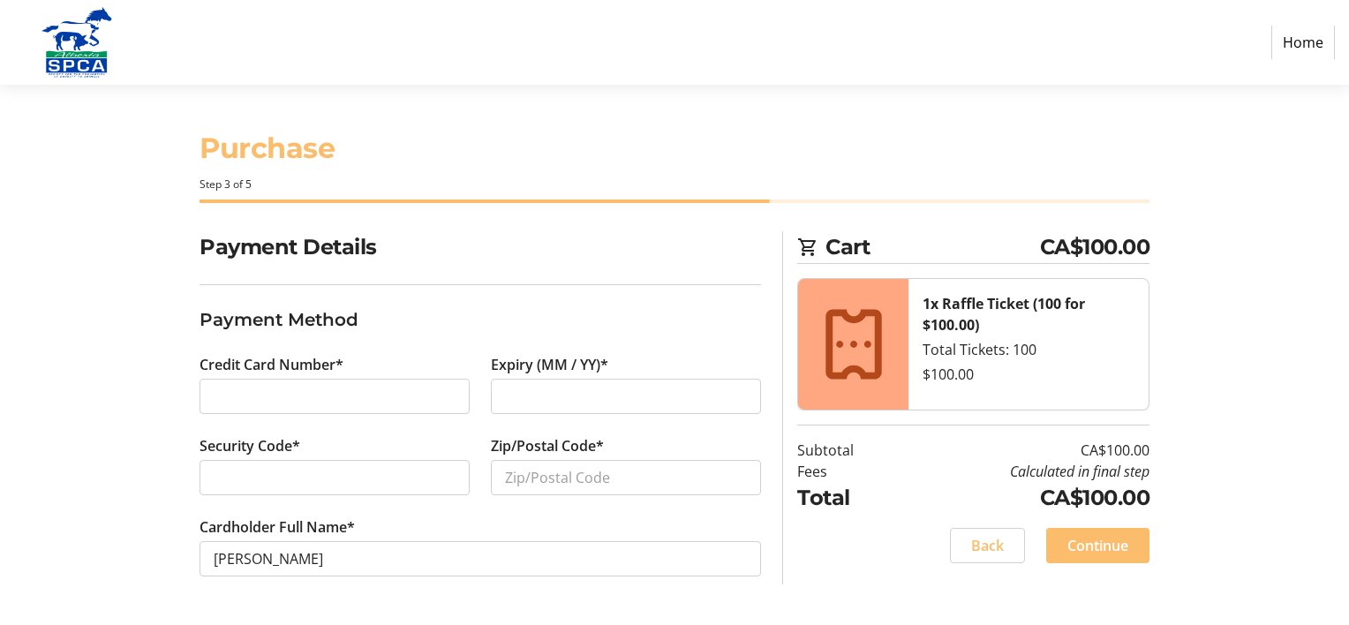
click at [332, 384] on div at bounding box center [334, 396] width 270 height 35
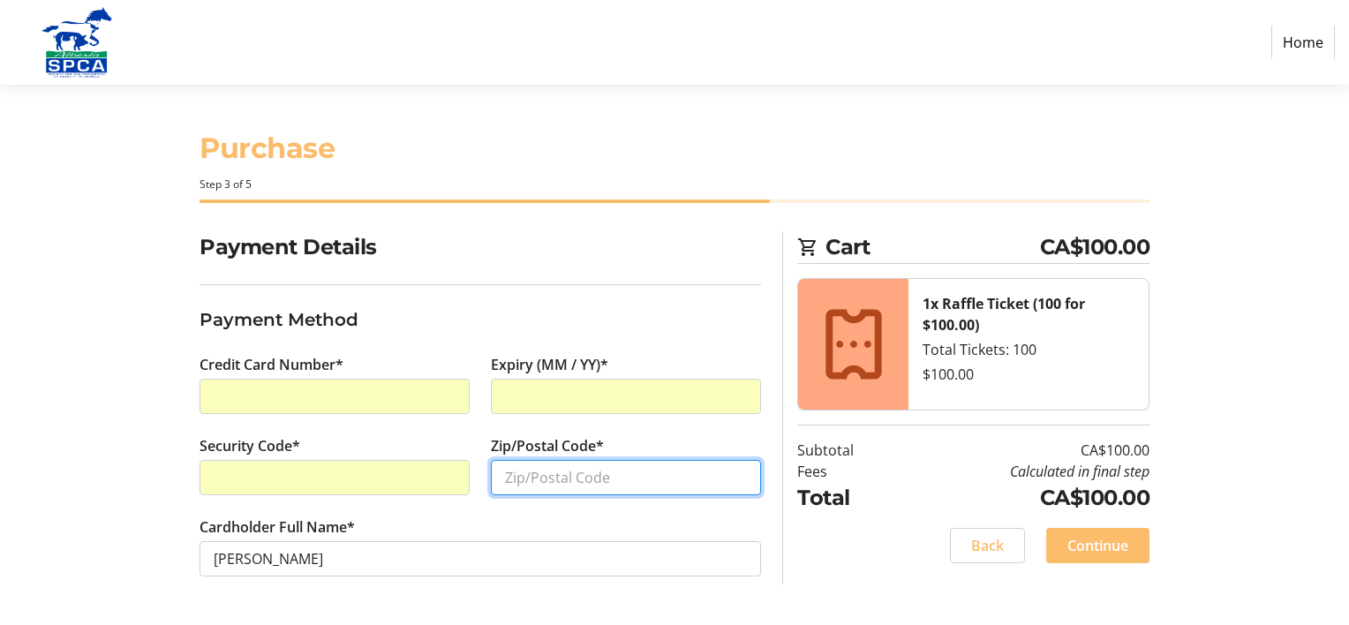
click at [536, 475] on input "Zip/Postal Code*" at bounding box center [626, 477] width 270 height 35
type input "t5x5e5"
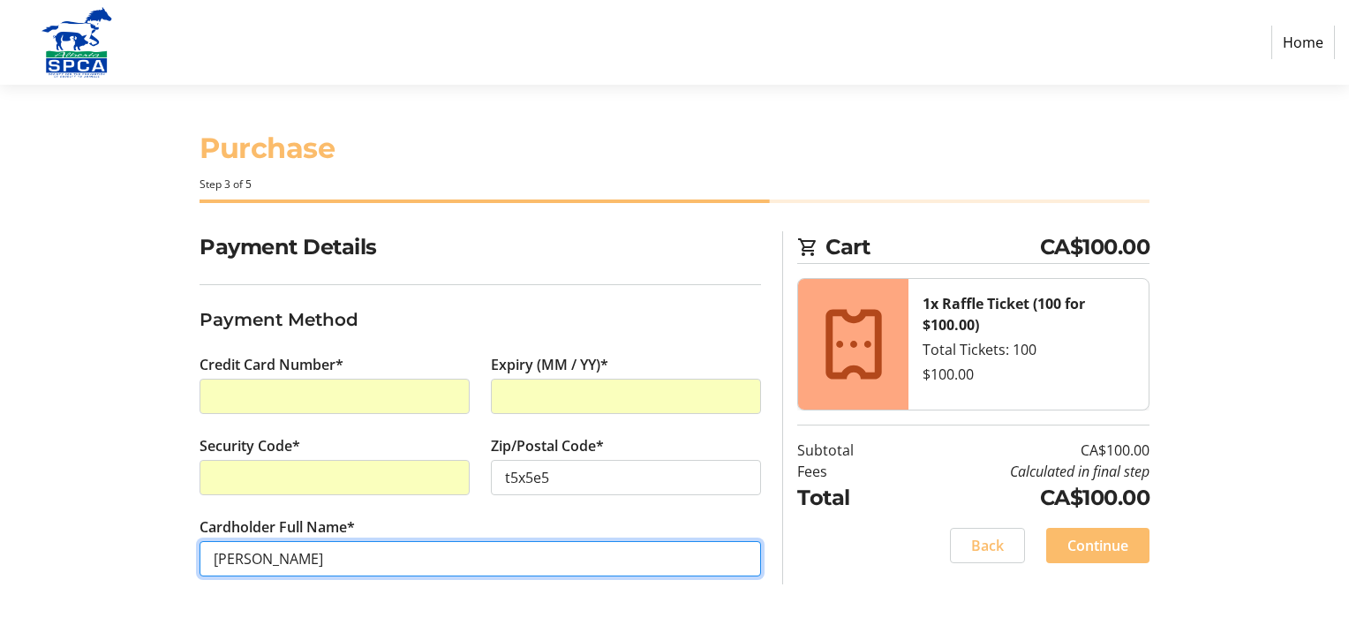
drag, startPoint x: 304, startPoint y: 553, endPoint x: 209, endPoint y: 525, distance: 98.6
click at [114, 545] on div "Payment Details Payment Method Credit Card Number* Expiry (MM / YY)* Security C…" at bounding box center [674, 425] width 1165 height 388
type input "[PERSON_NAME]"
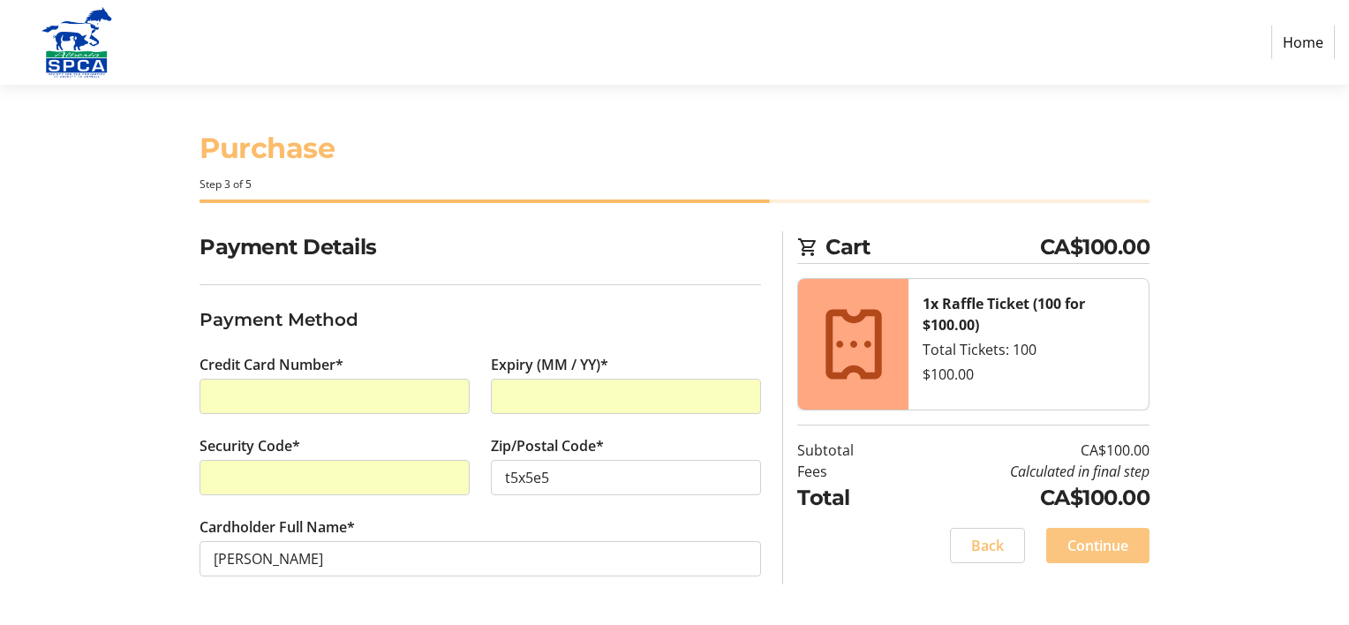
click at [1098, 532] on span at bounding box center [1097, 545] width 103 height 42
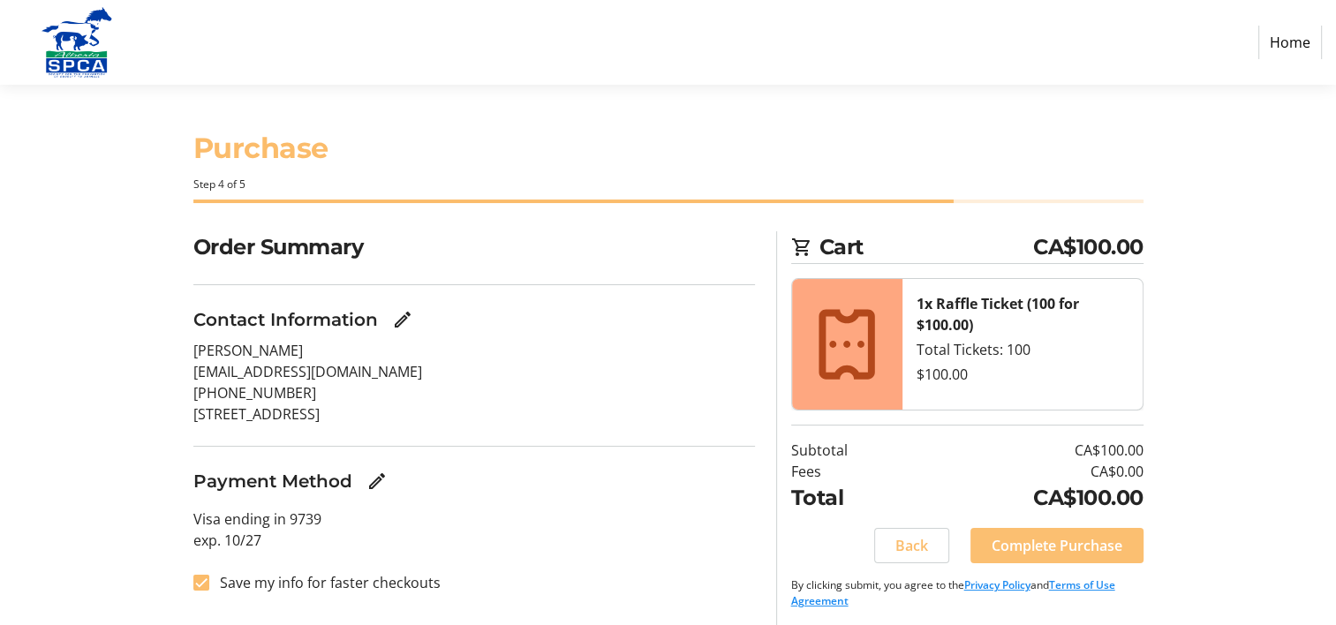
click at [1086, 546] on span "Complete Purchase" at bounding box center [1056, 545] width 131 height 21
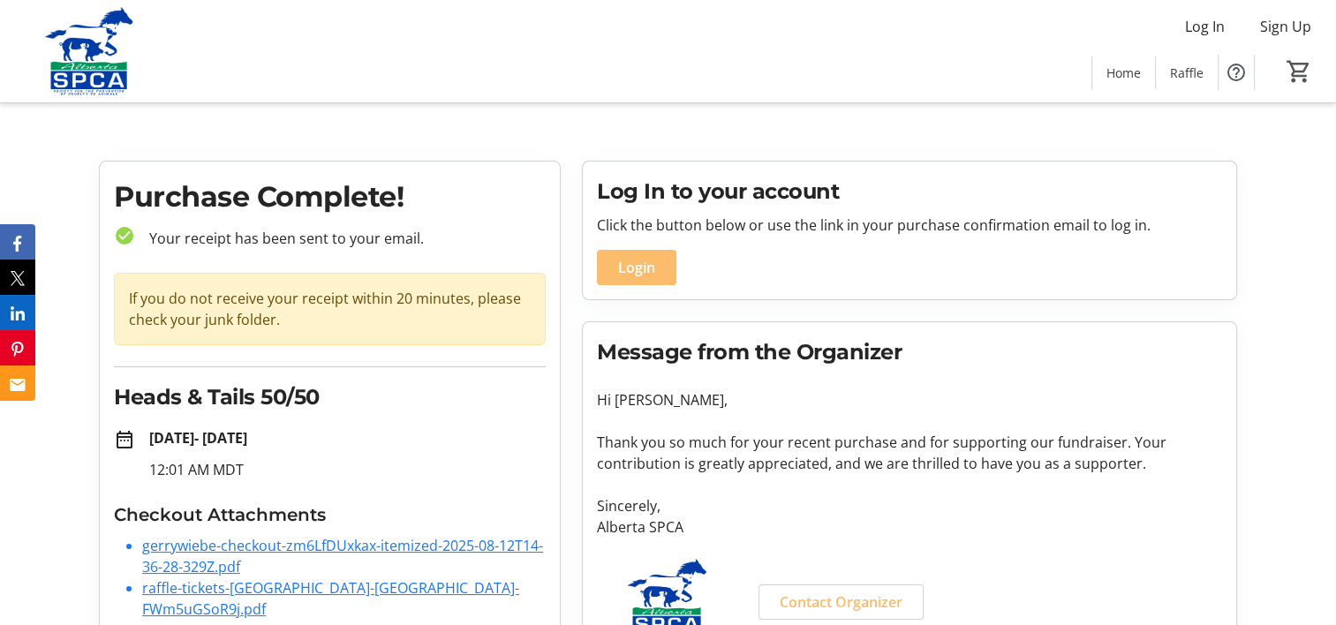
scroll to position [48, 0]
